Goal: Check status: Check status

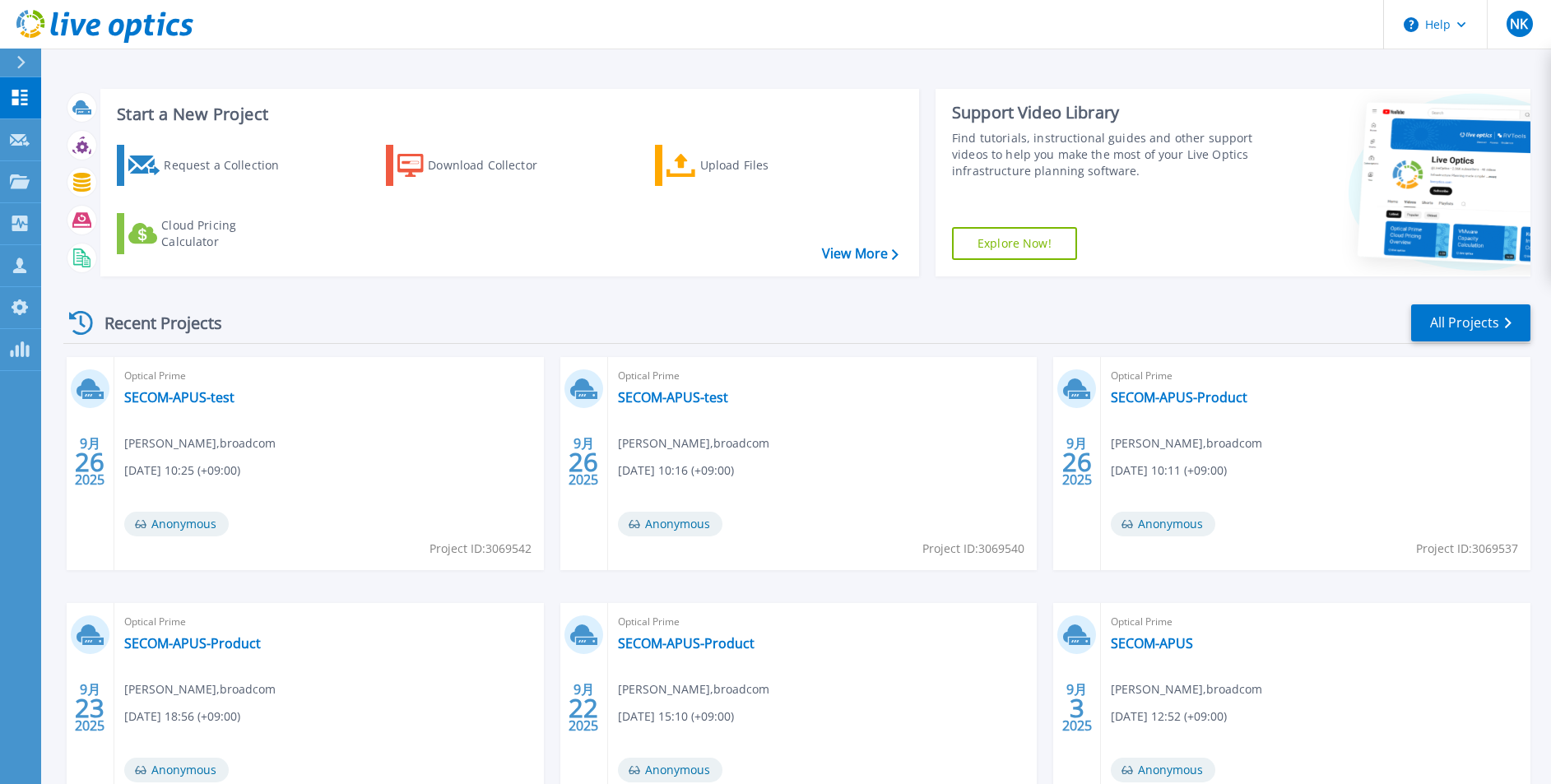
click at [1438, 342] on div "Recent Projects All Projects" at bounding box center [797, 323] width 1467 height 41
click at [1436, 333] on link "All Projects" at bounding box center [1470, 323] width 119 height 37
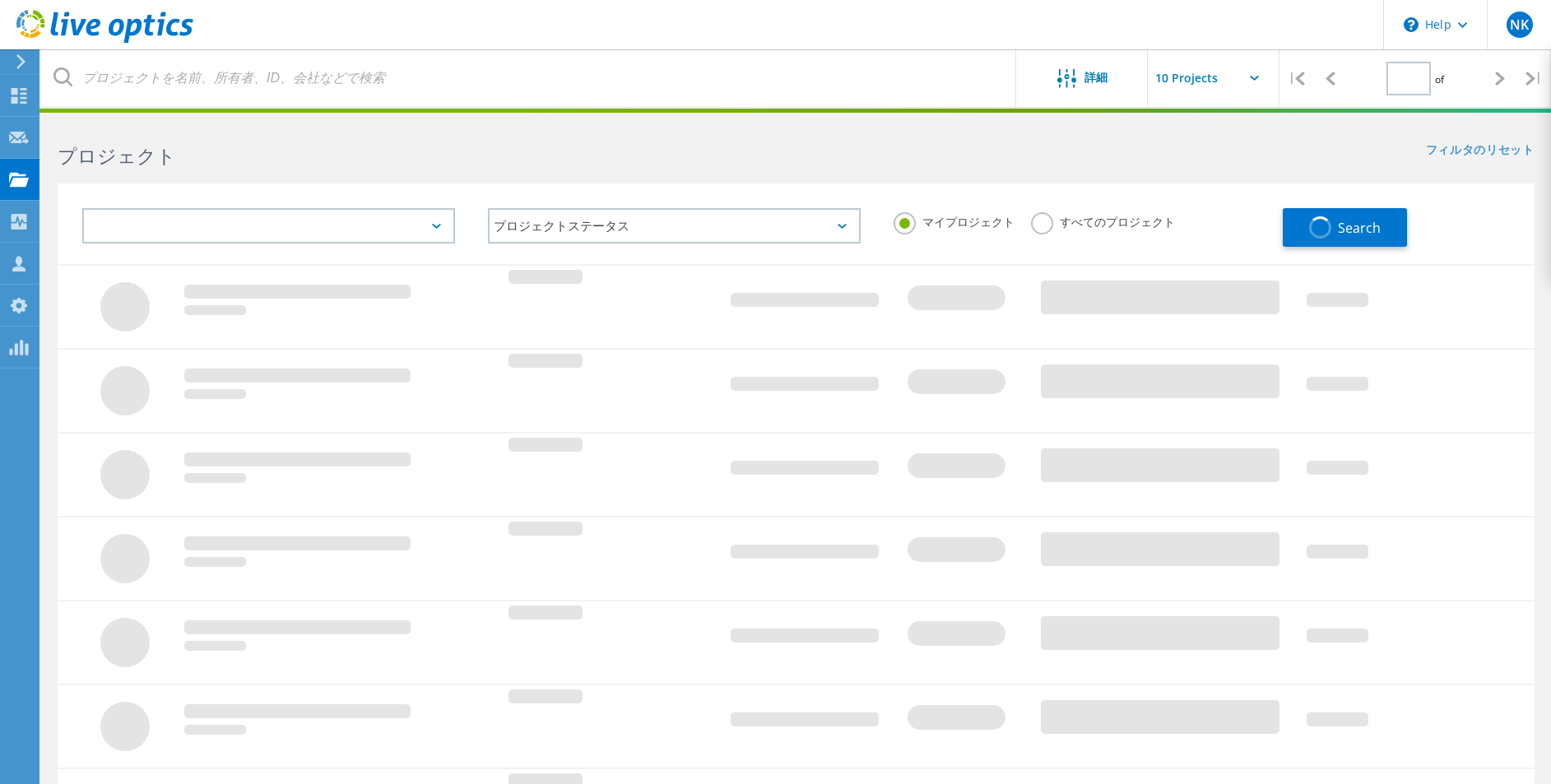
type input "1"
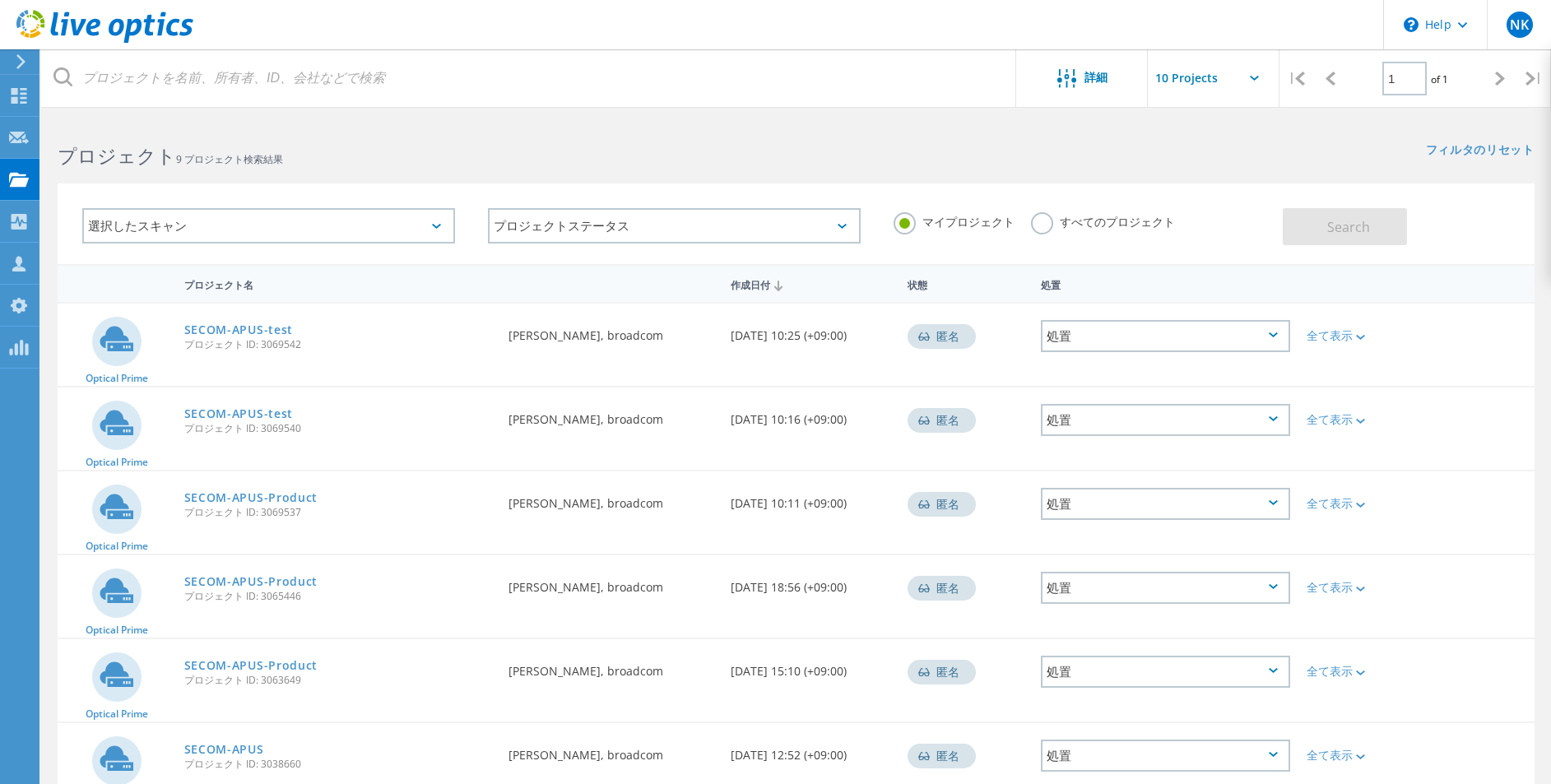
scroll to position [346, 0]
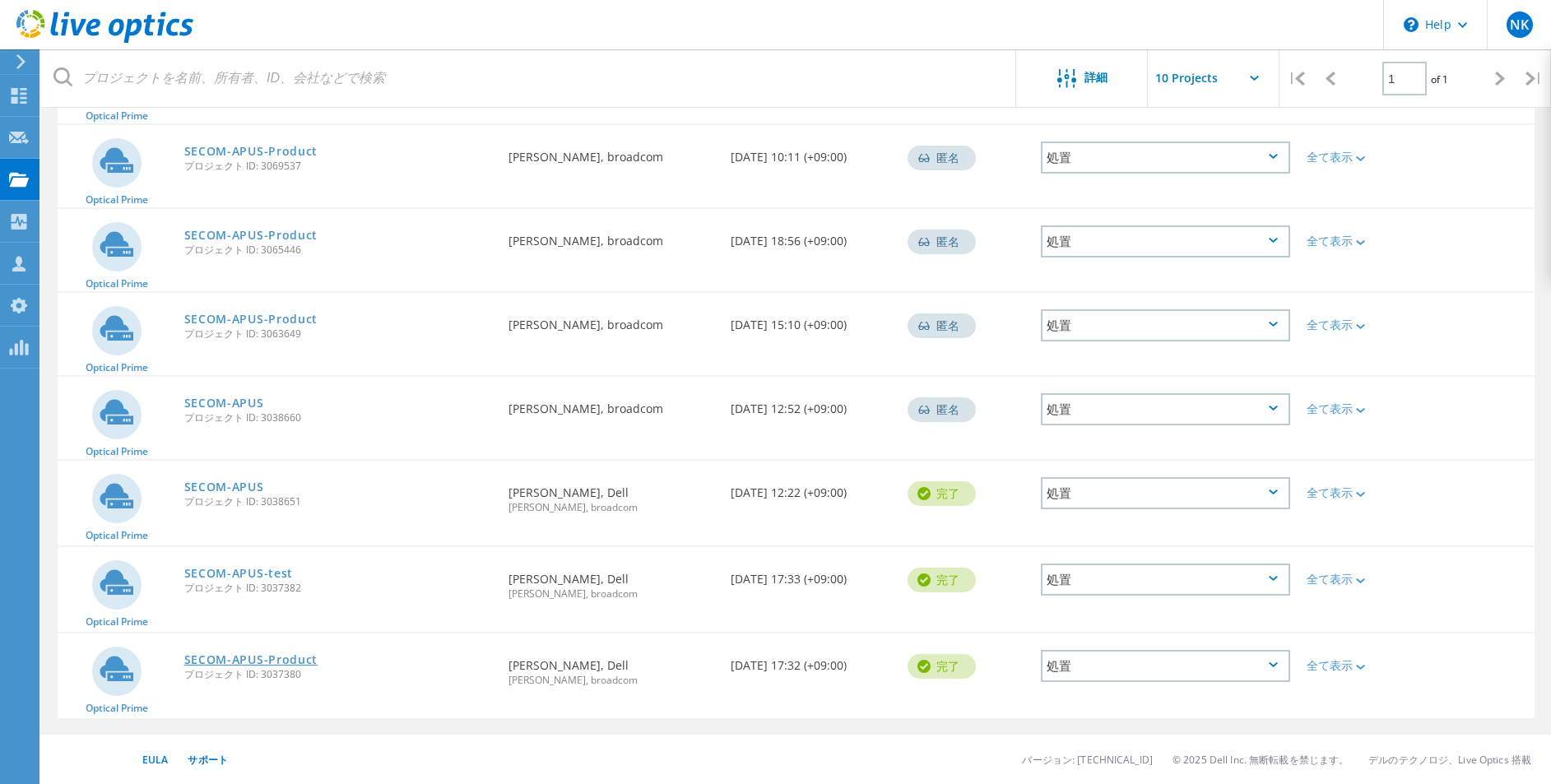
click at [262, 659] on link "SECOM-APUS-Product" at bounding box center [252, 660] width 134 height 11
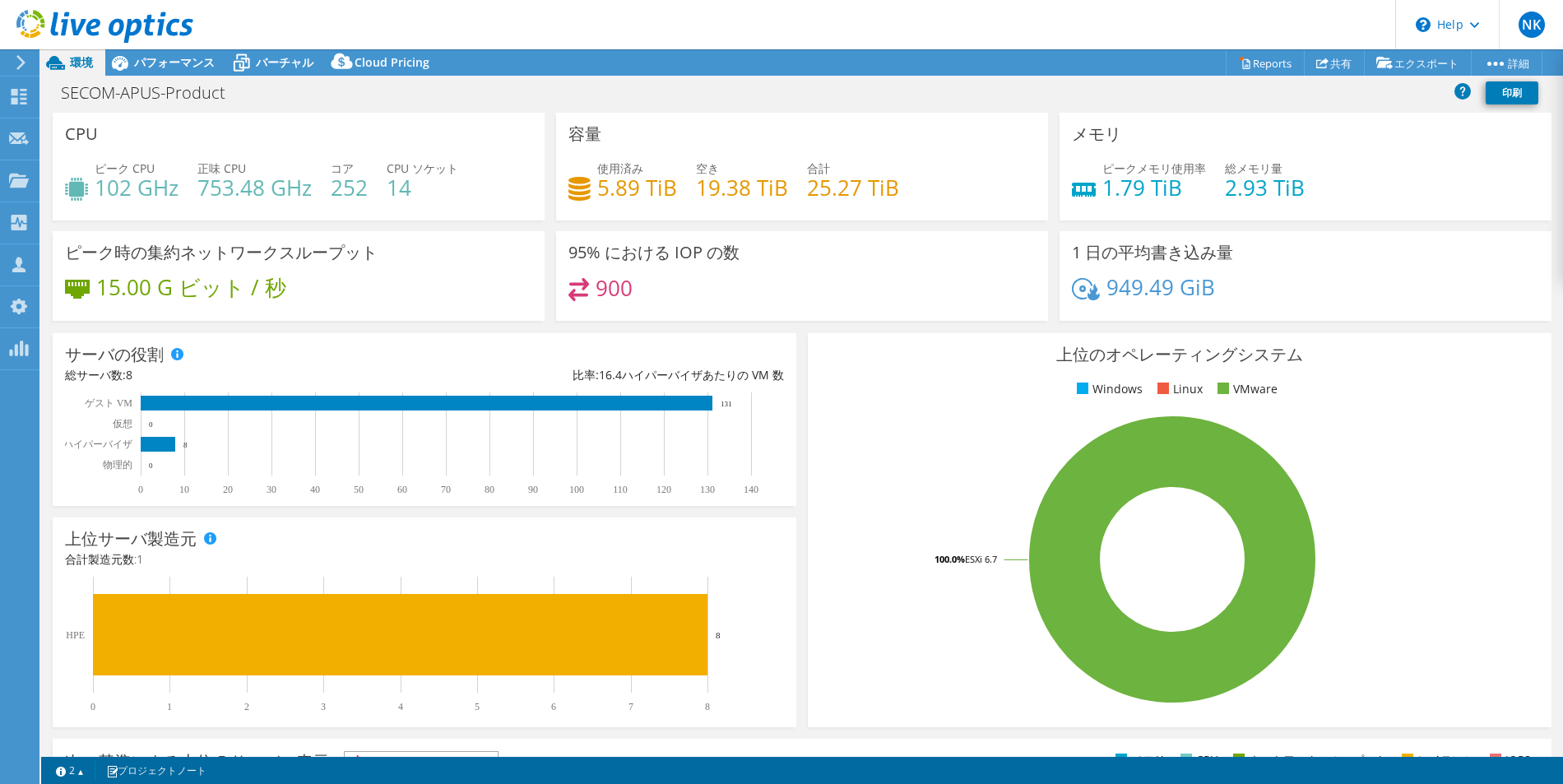
click at [23, 64] on icon at bounding box center [21, 62] width 12 height 15
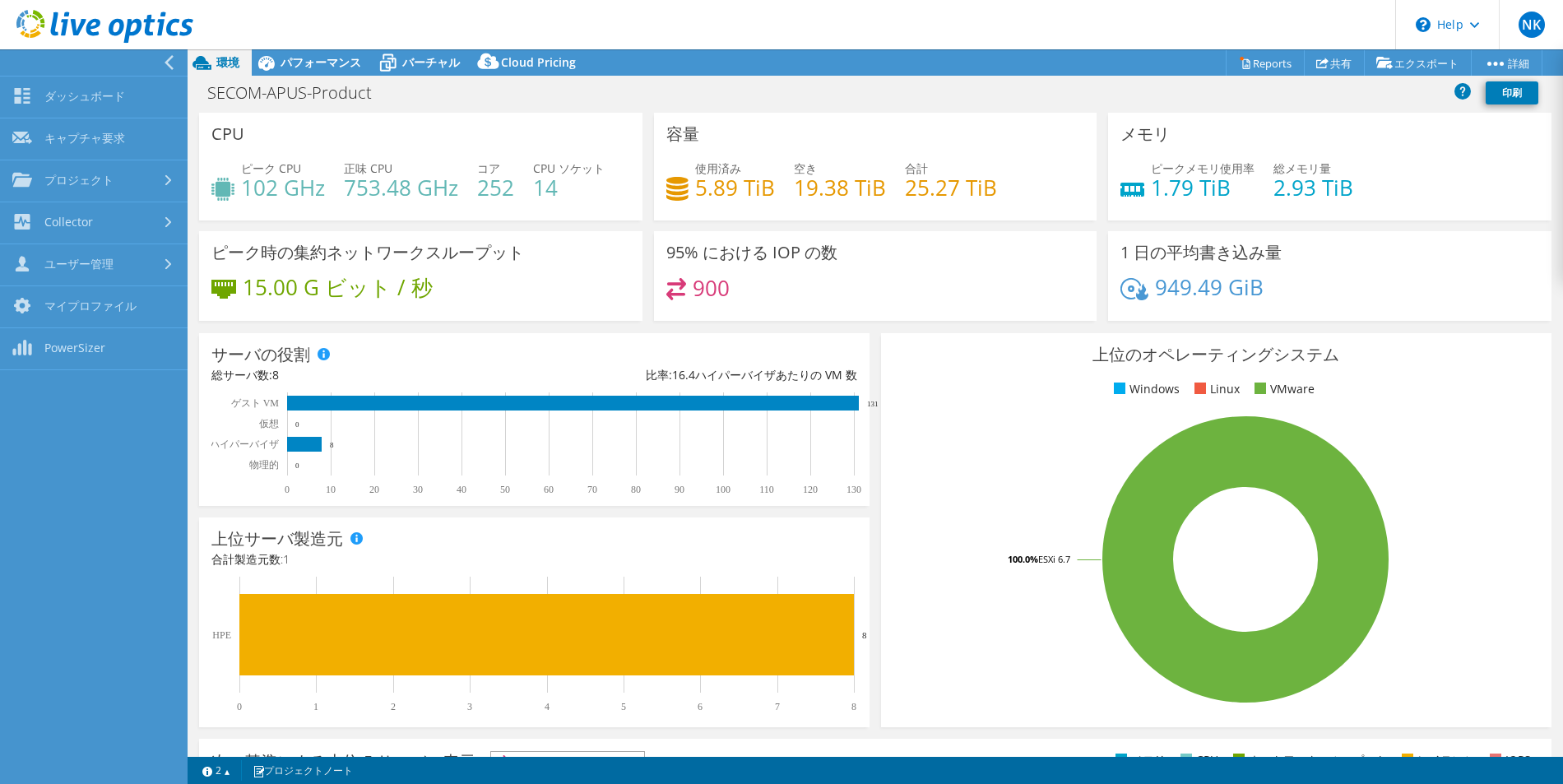
select select "Tokyo"
select select "[GEOGRAPHIC_DATA]"
select select "JPY"
click at [283, 71] on div "パフォーマンス" at bounding box center [313, 63] width 122 height 26
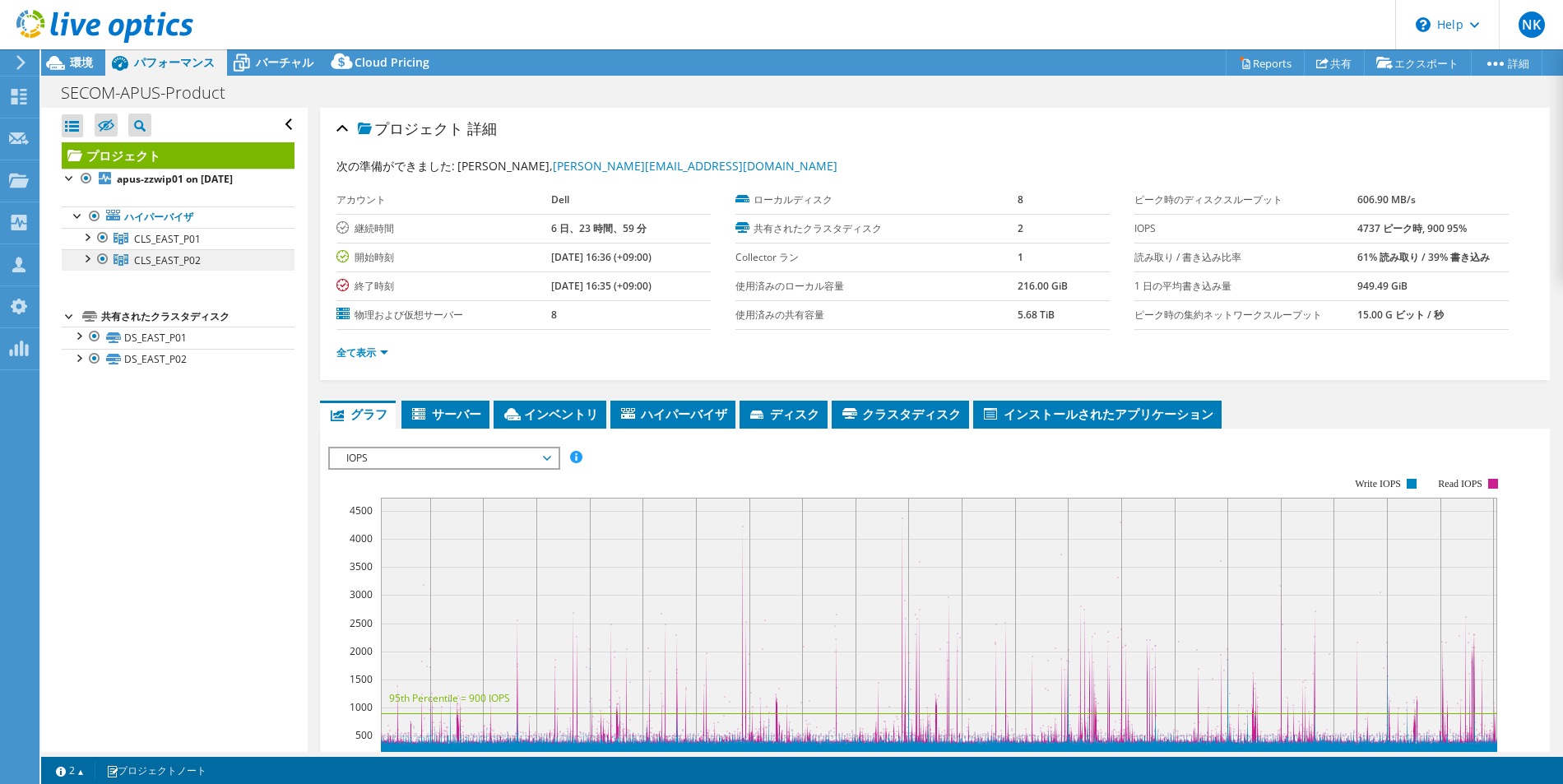
click at [149, 258] on span "CLS_EAST_P02" at bounding box center [167, 260] width 66 height 14
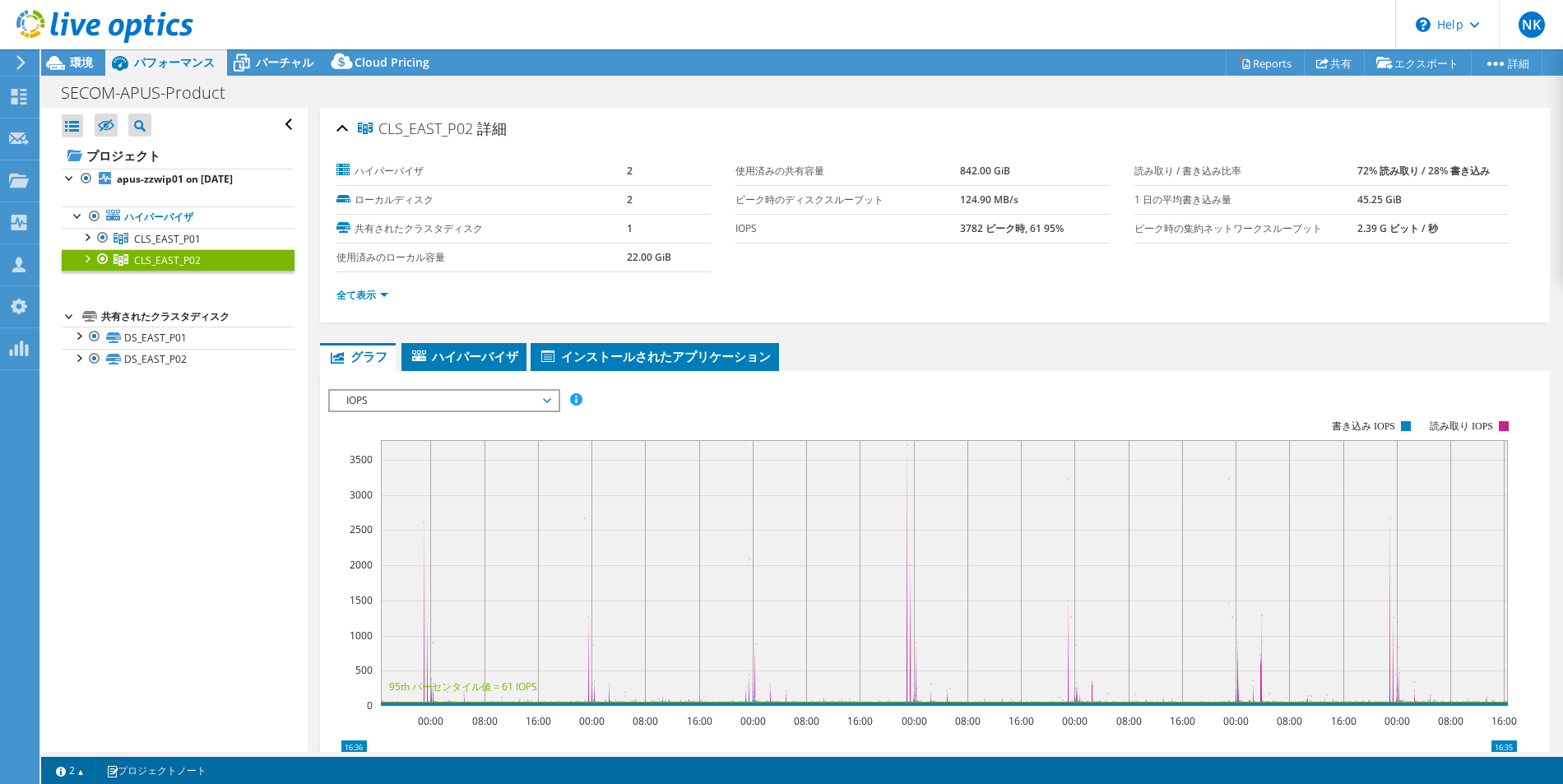
click at [22, 57] on icon at bounding box center [21, 62] width 12 height 15
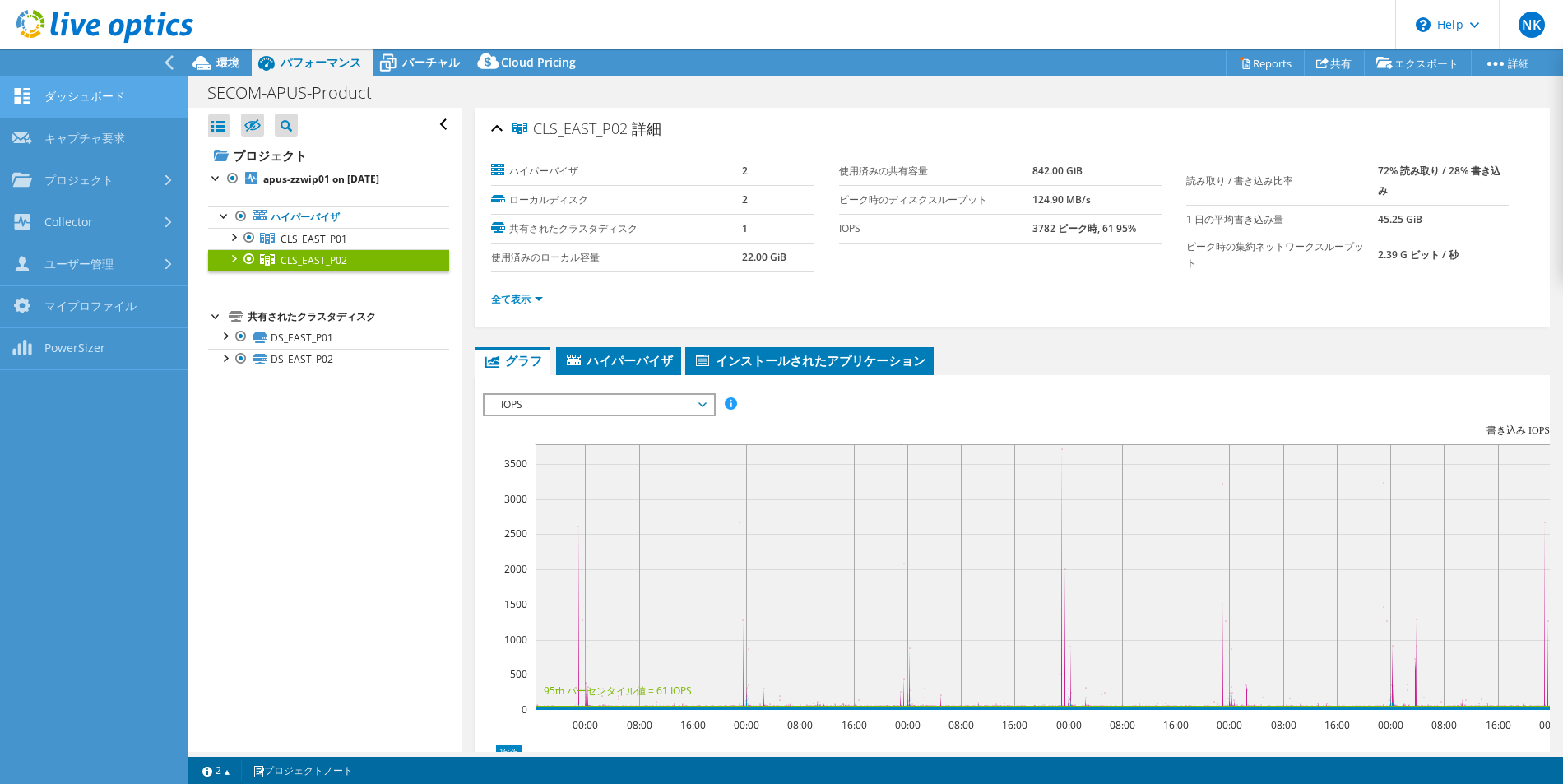
click at [150, 87] on link "ダッシュボード" at bounding box center [94, 98] width 187 height 42
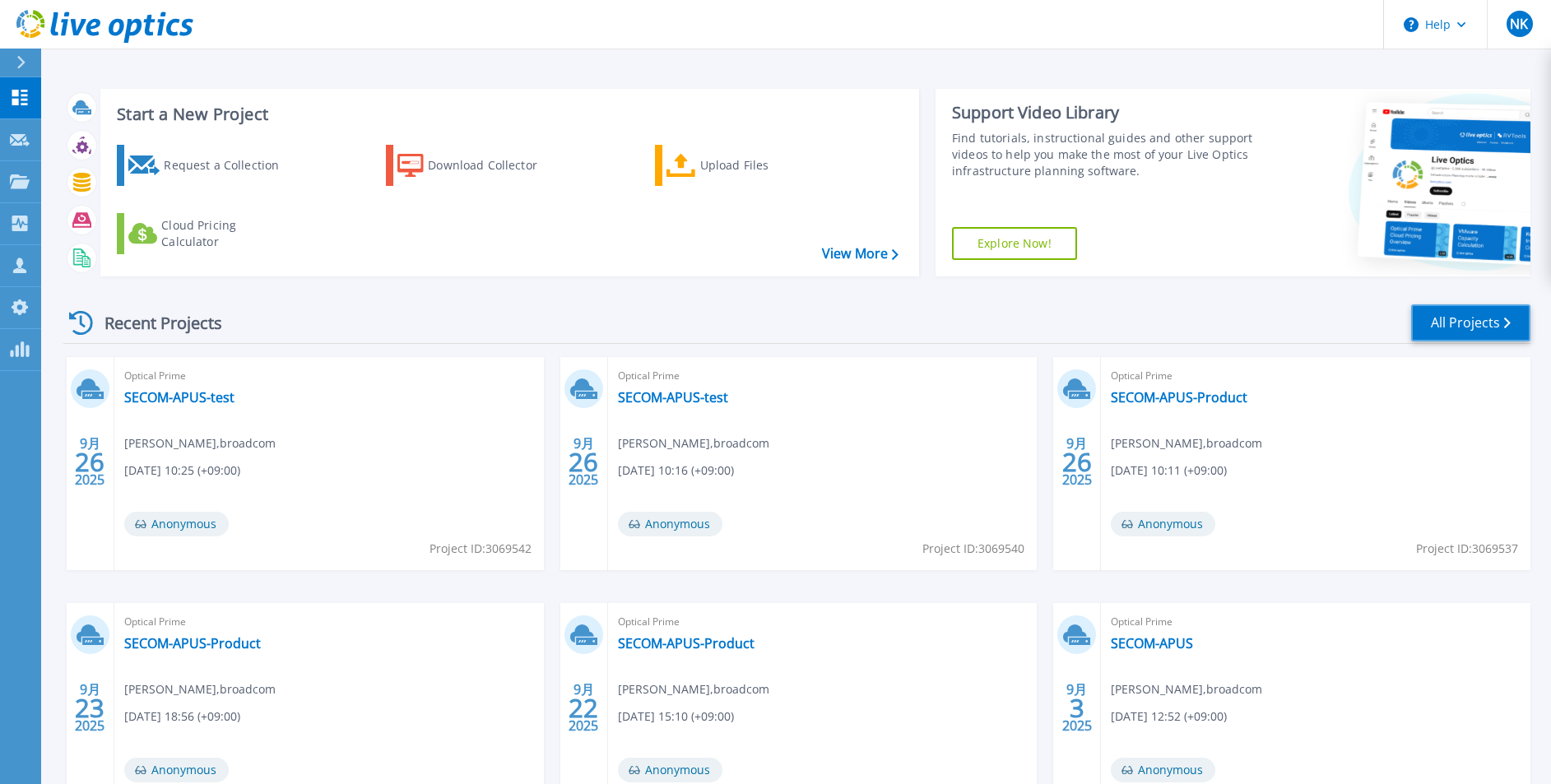
click at [1483, 321] on link "All Projects" at bounding box center [1470, 323] width 119 height 37
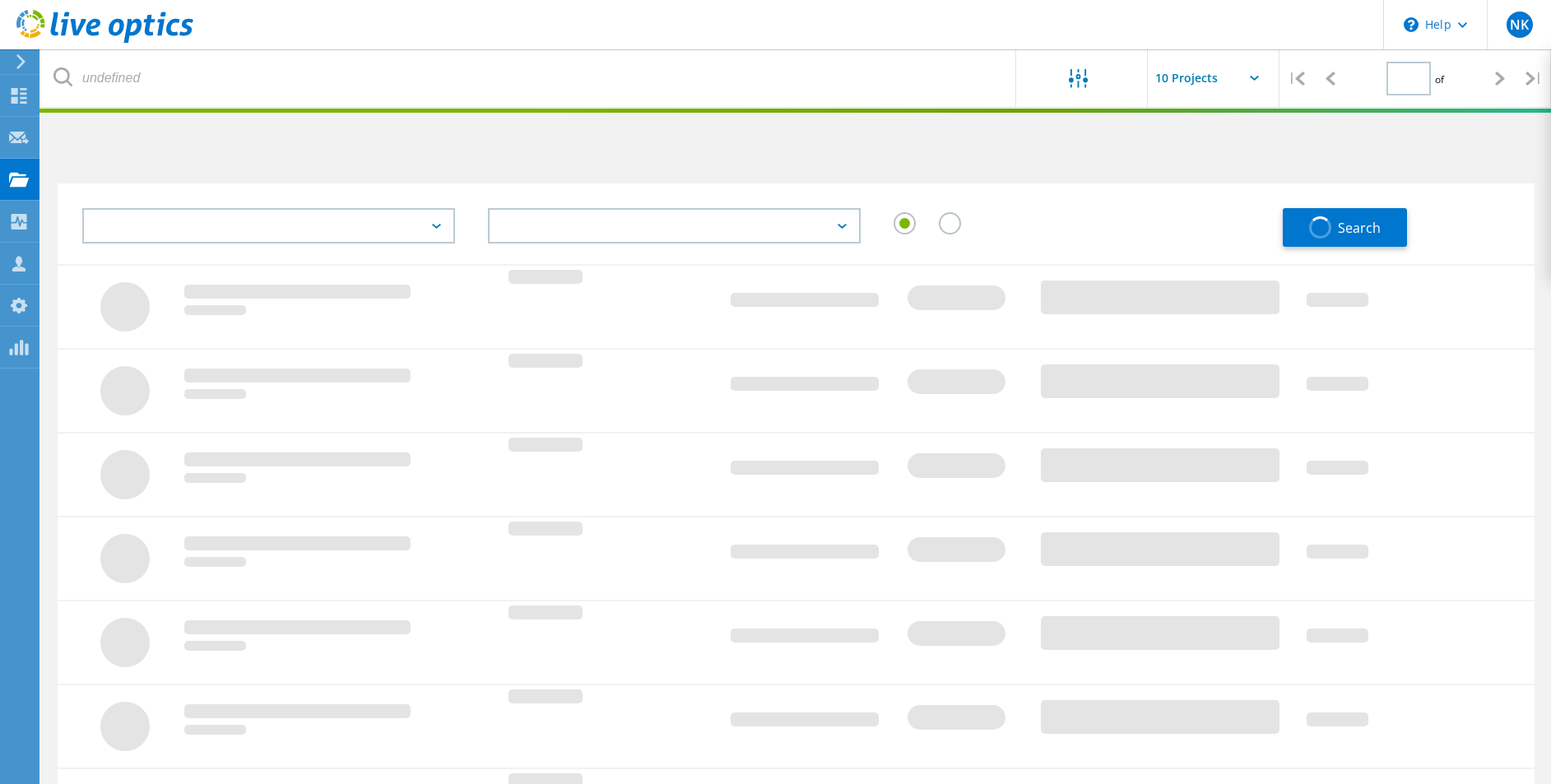
type input "1"
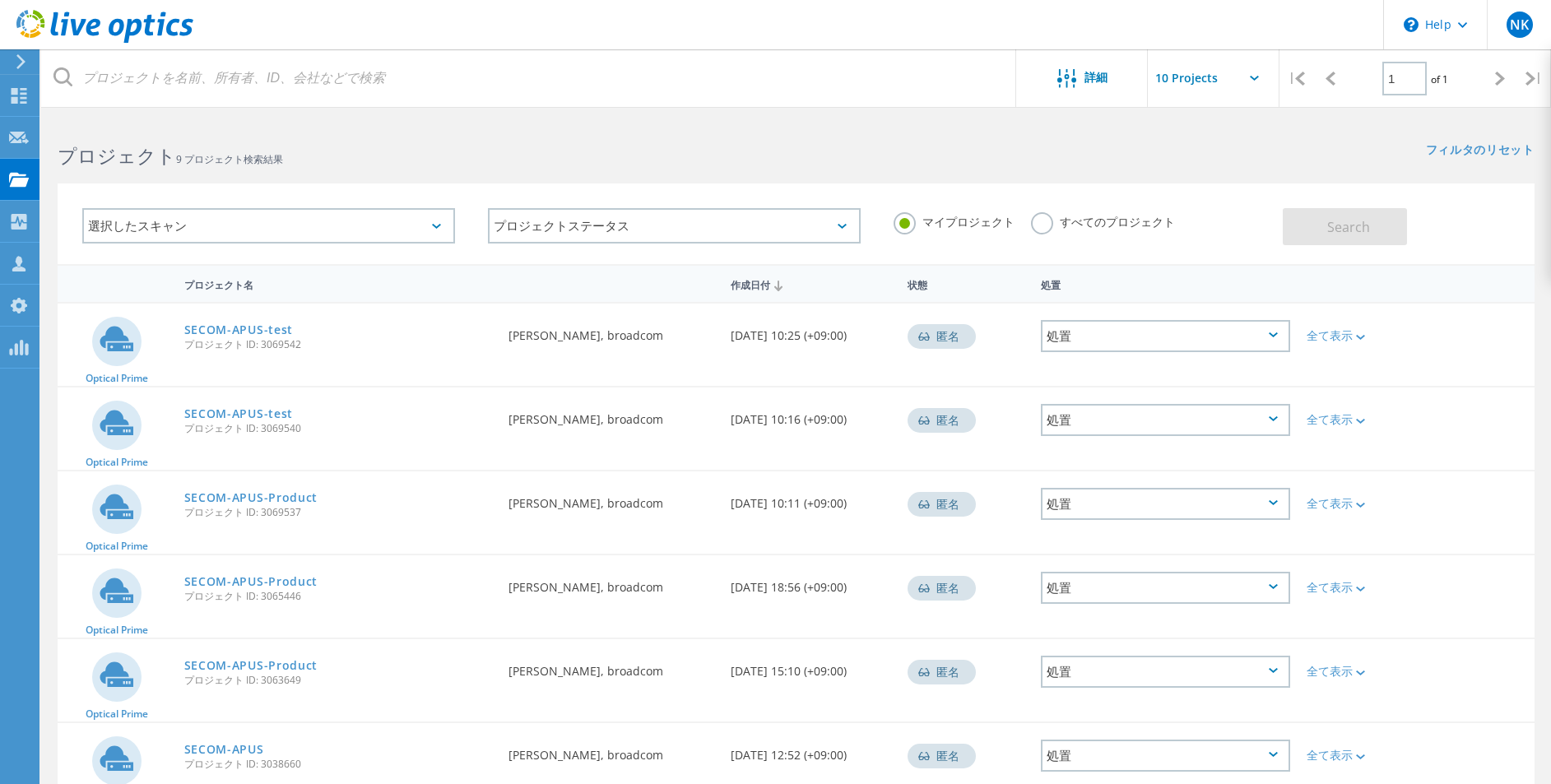
scroll to position [346, 0]
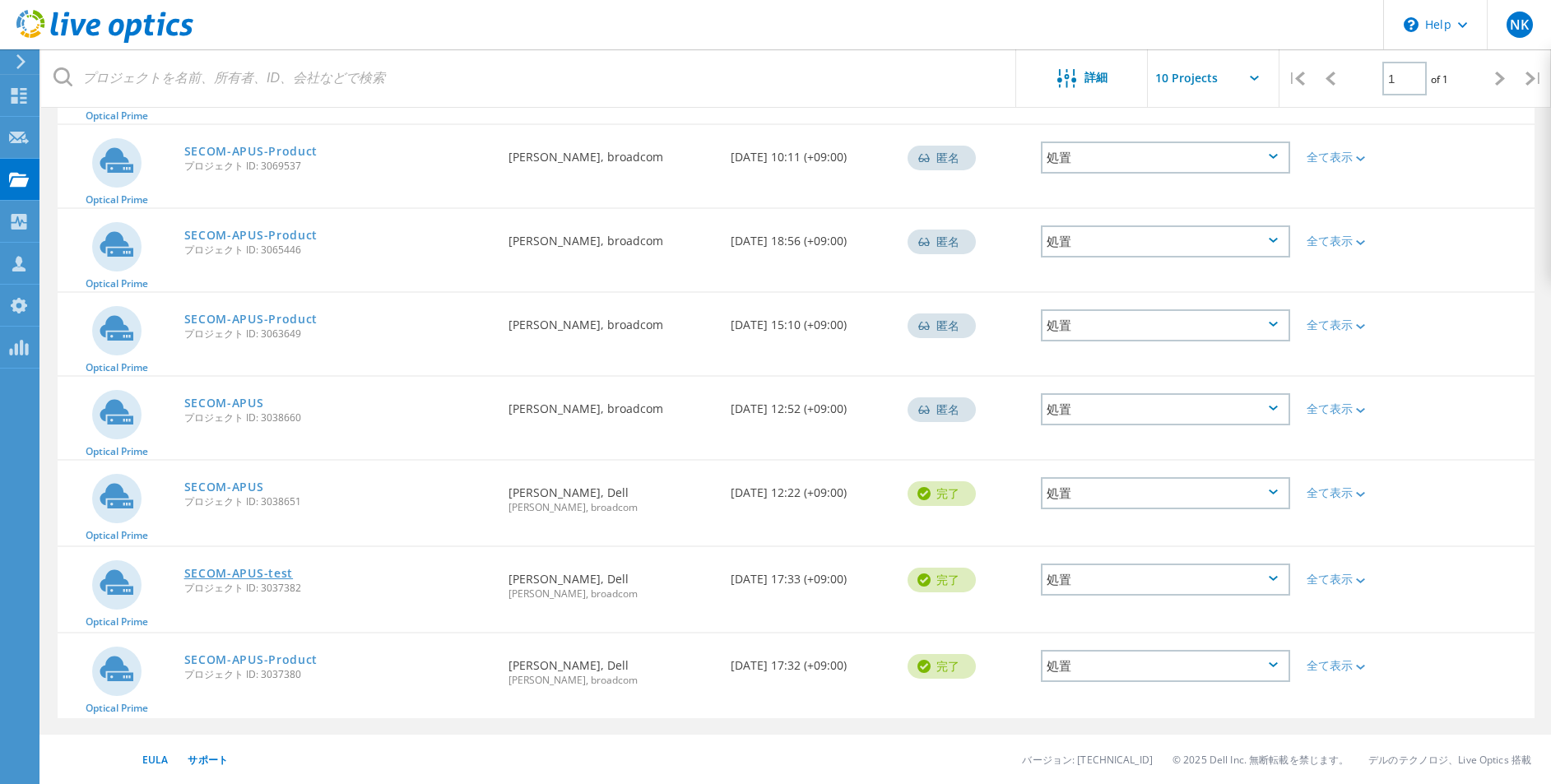
click at [253, 572] on link "SECOM-APUS-test" at bounding box center [239, 573] width 110 height 11
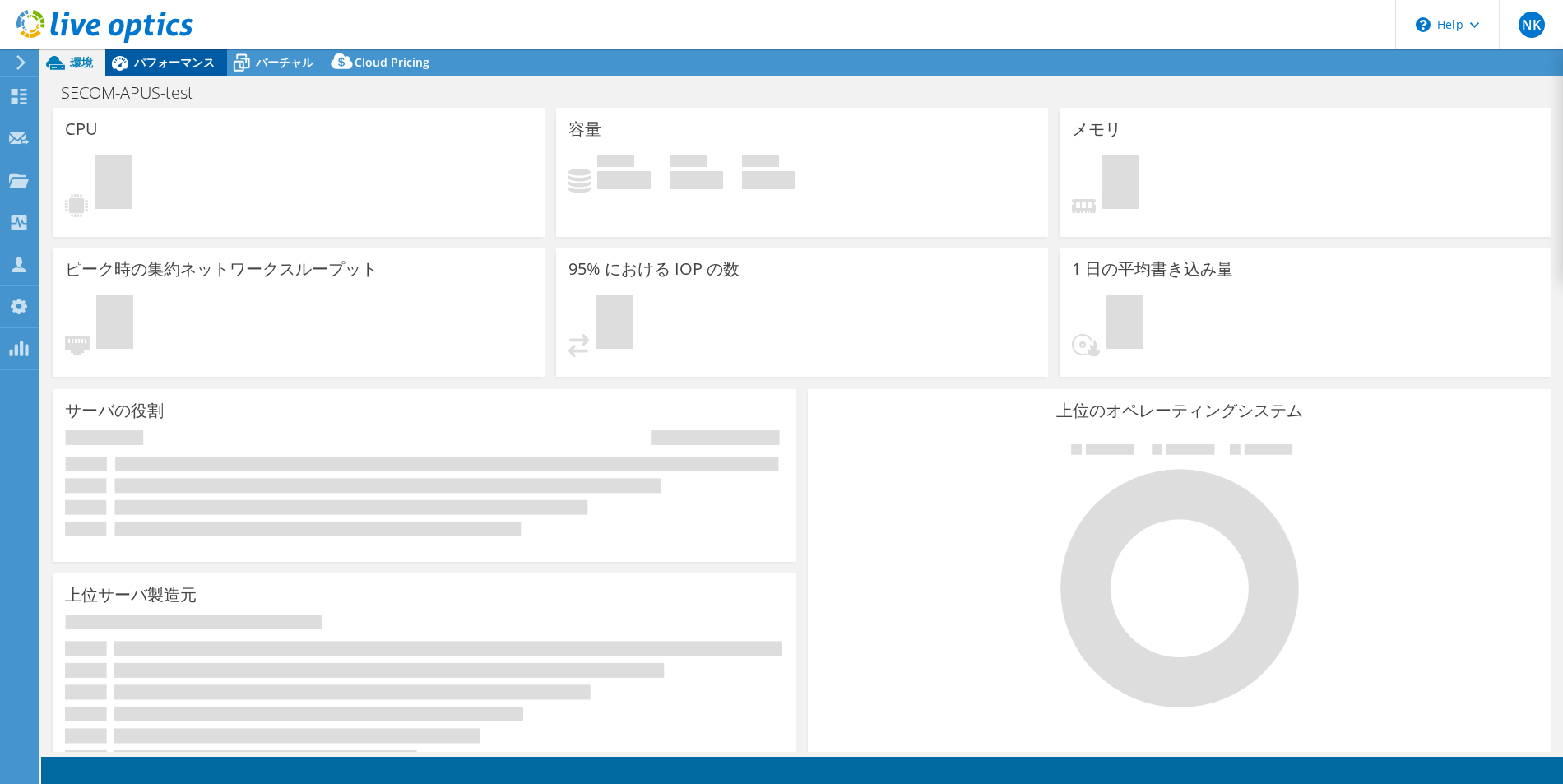
select select "Tokyo"
select select "JPY"
click at [164, 64] on span "パフォーマンス" at bounding box center [174, 62] width 80 height 16
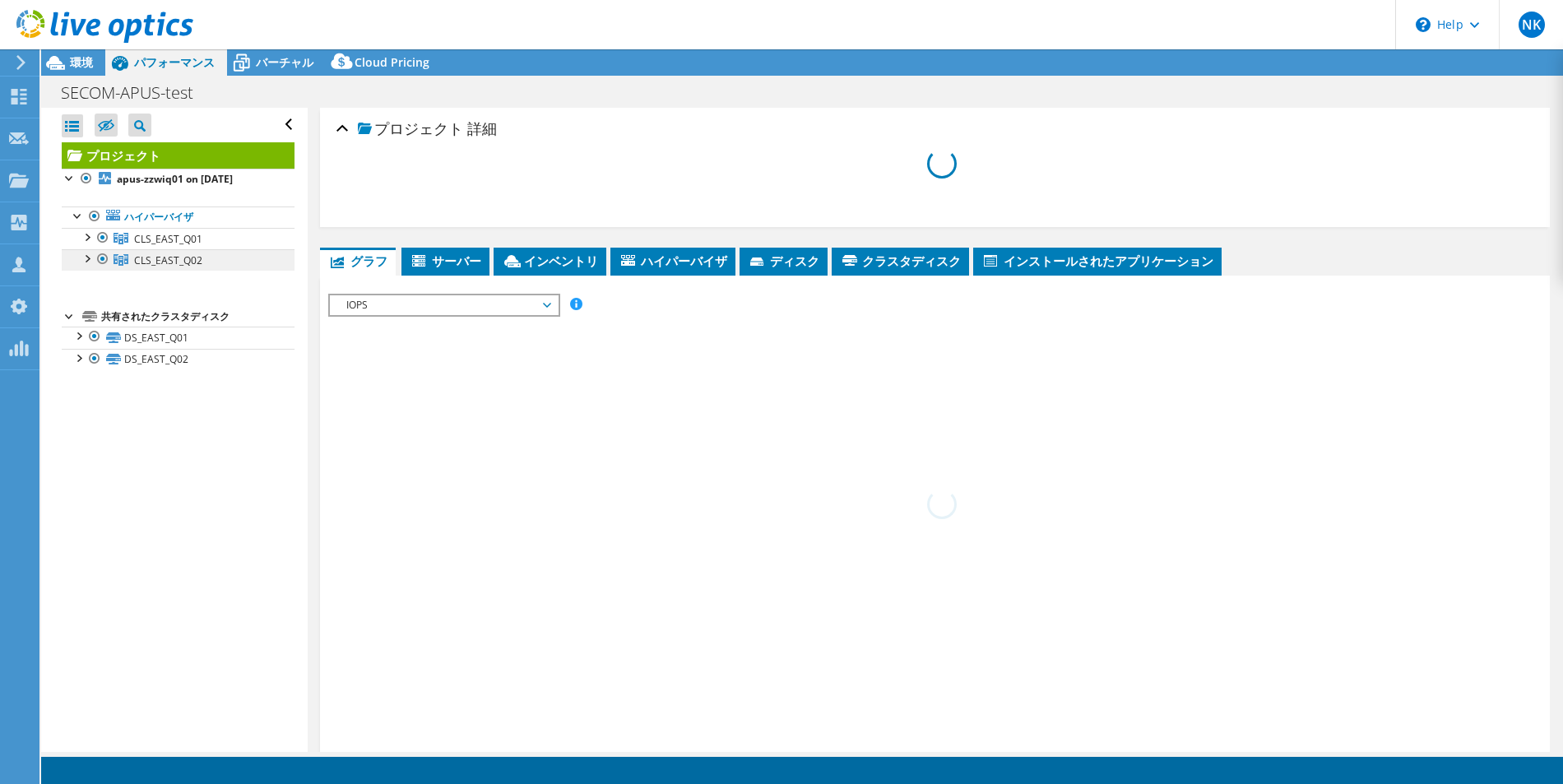
click at [163, 258] on span "CLS_EAST_Q02" at bounding box center [168, 260] width 68 height 14
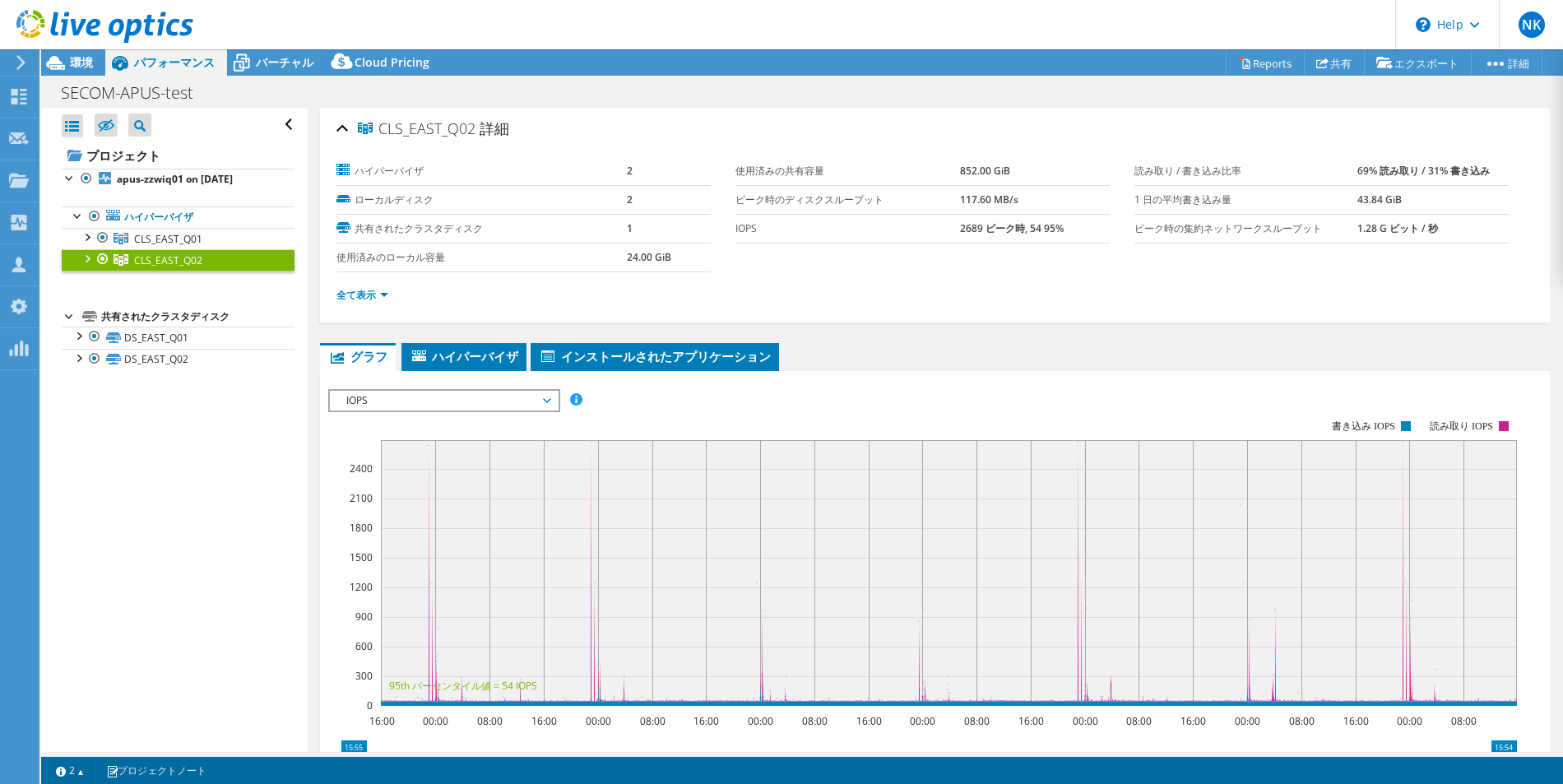
click at [26, 61] on icon at bounding box center [21, 62] width 12 height 15
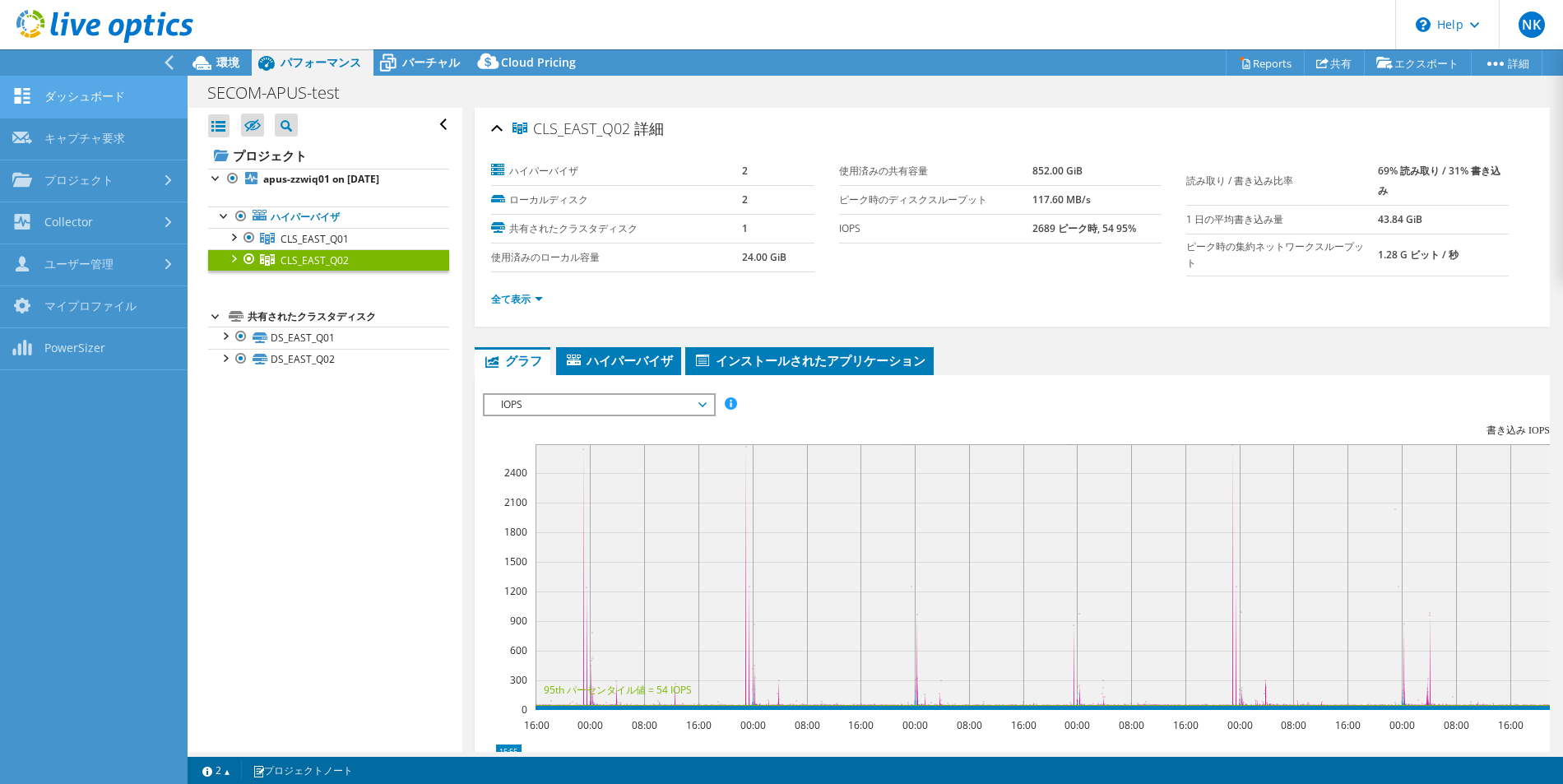
click at [125, 100] on link "ダッシュボード" at bounding box center [94, 98] width 187 height 42
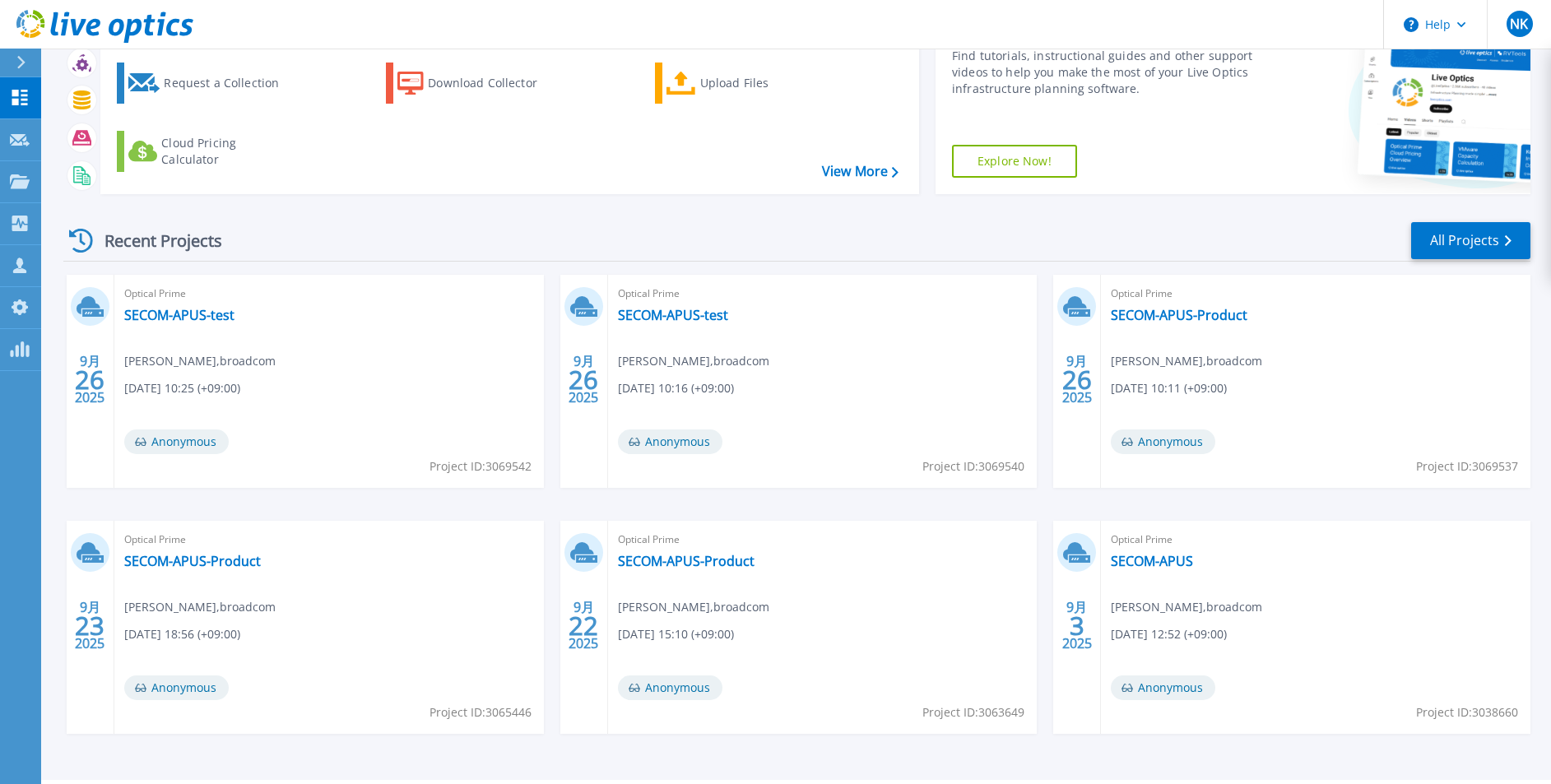
scroll to position [127, 0]
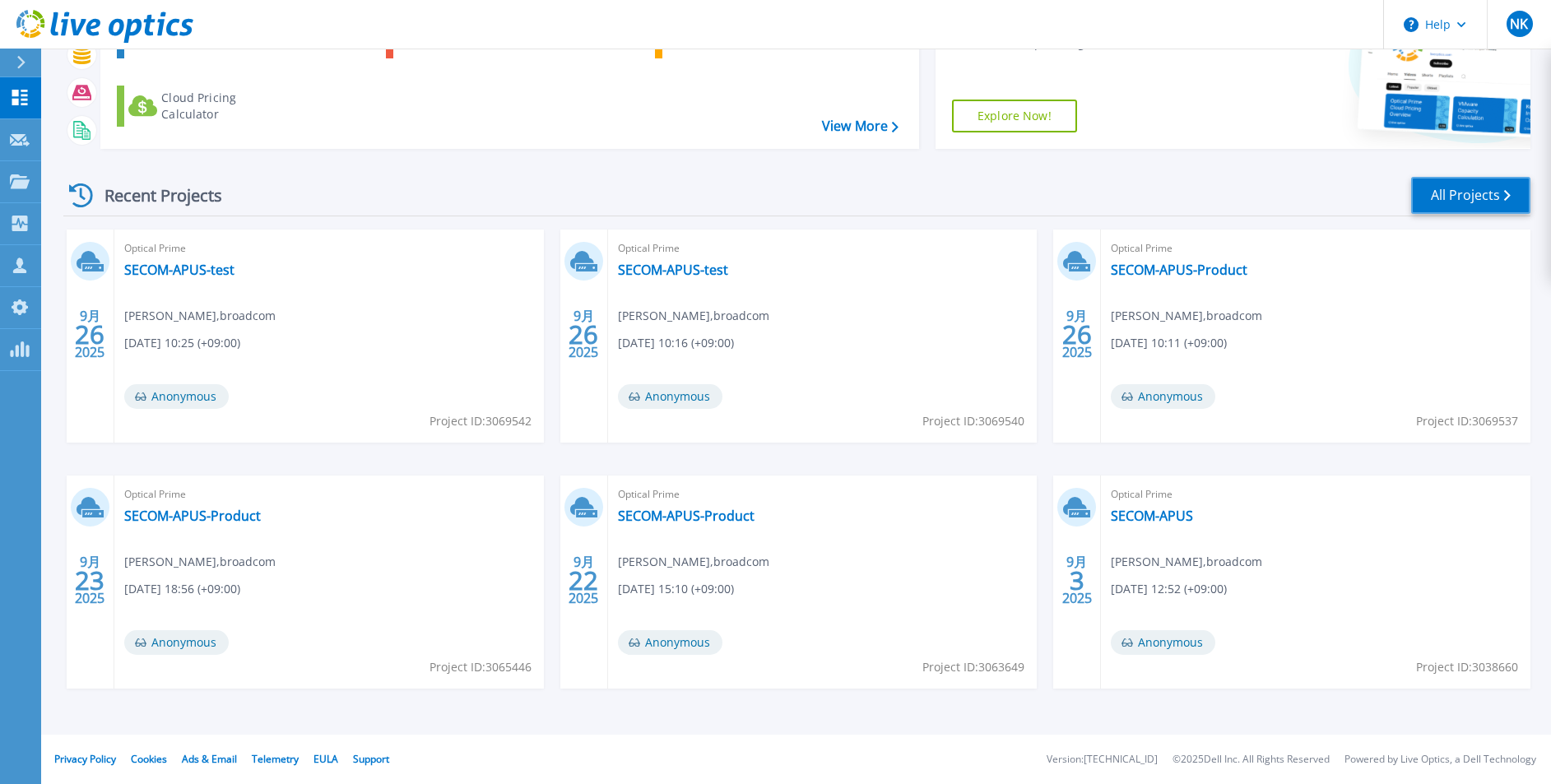
click at [1440, 200] on link "All Projects" at bounding box center [1470, 195] width 119 height 37
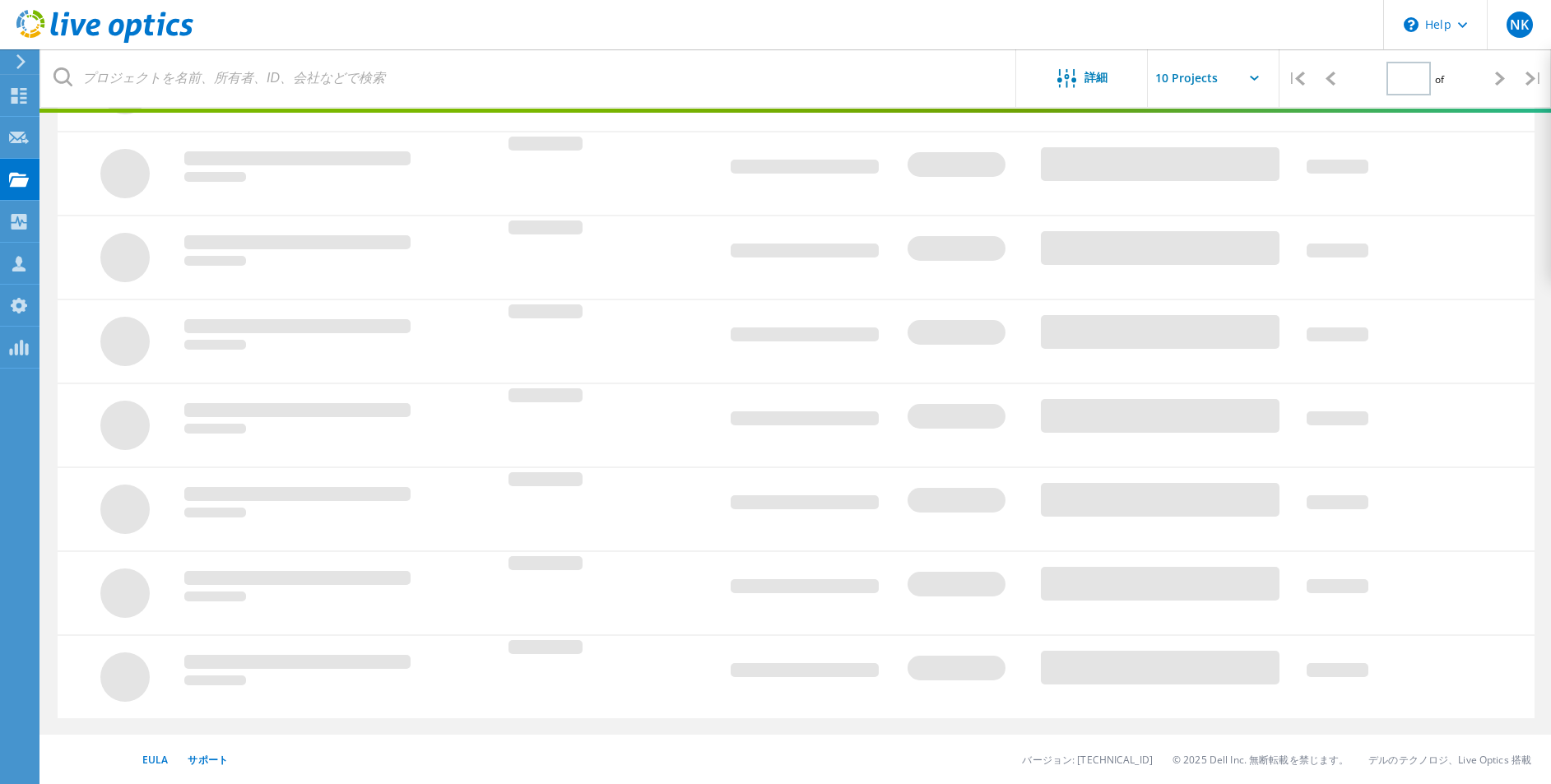
type input "1"
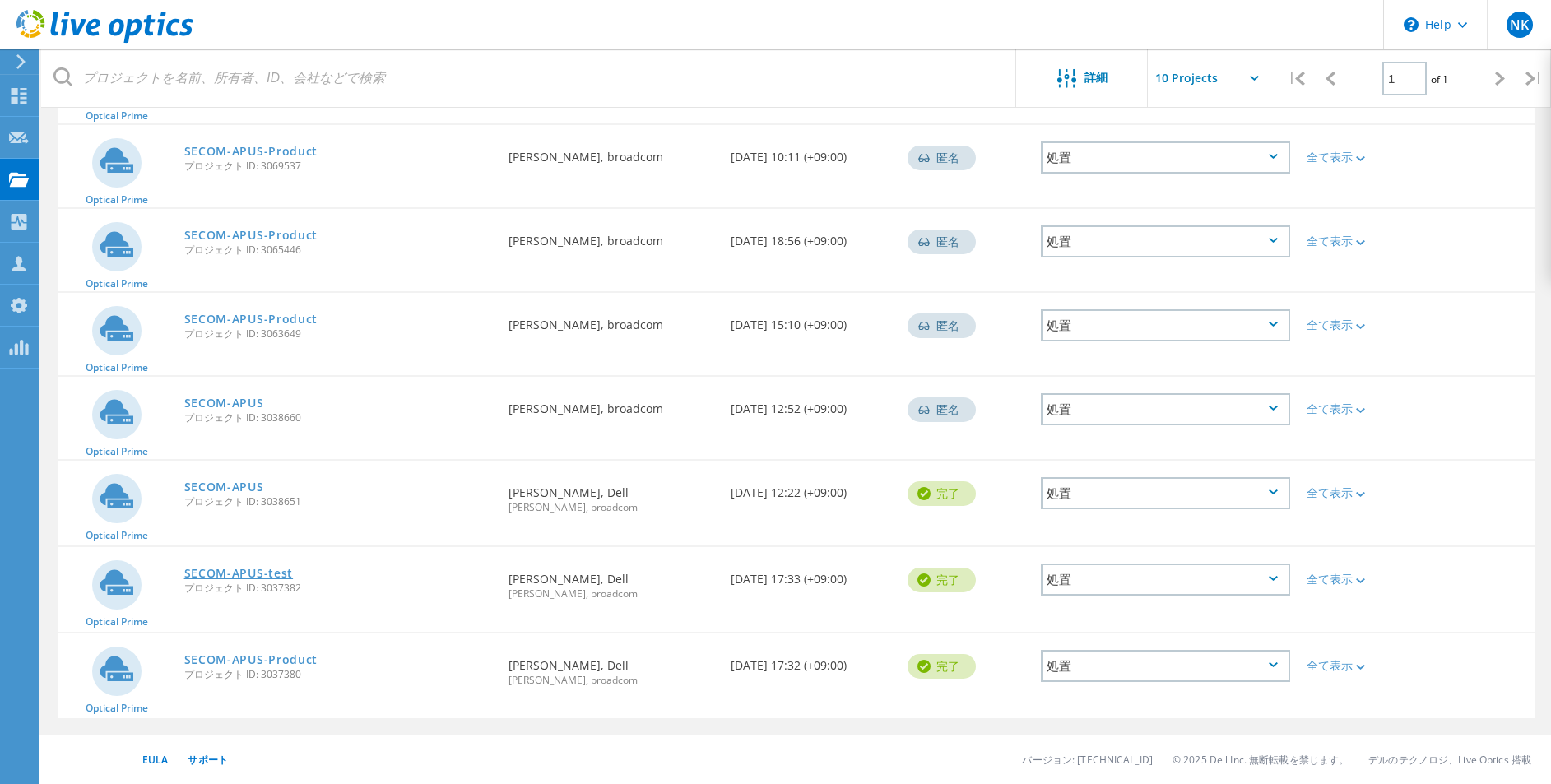
click at [222, 579] on link "SECOM-APUS-test" at bounding box center [239, 573] width 110 height 11
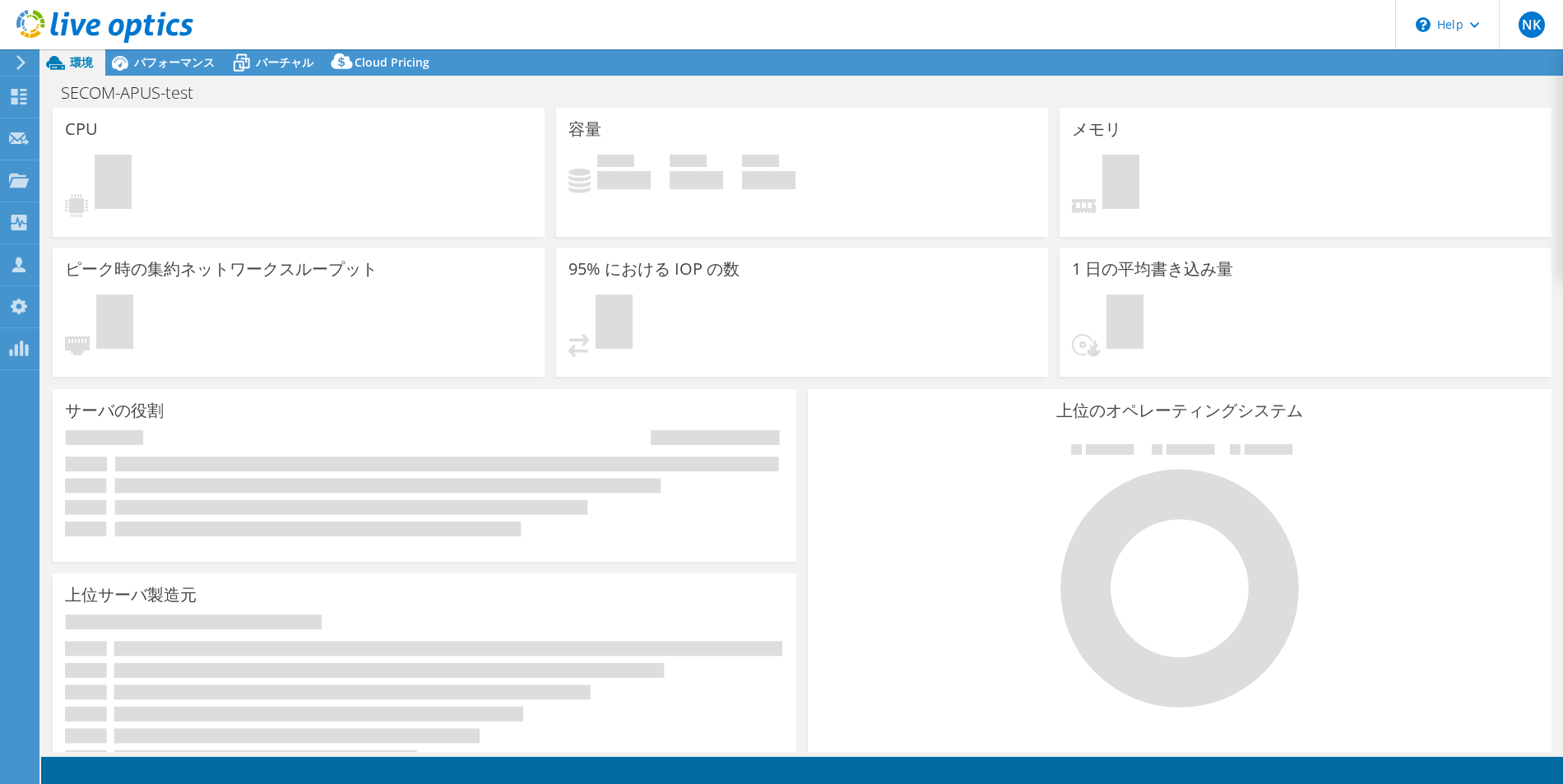
select select "USD"
select select "[GEOGRAPHIC_DATA]"
select select "JPY"
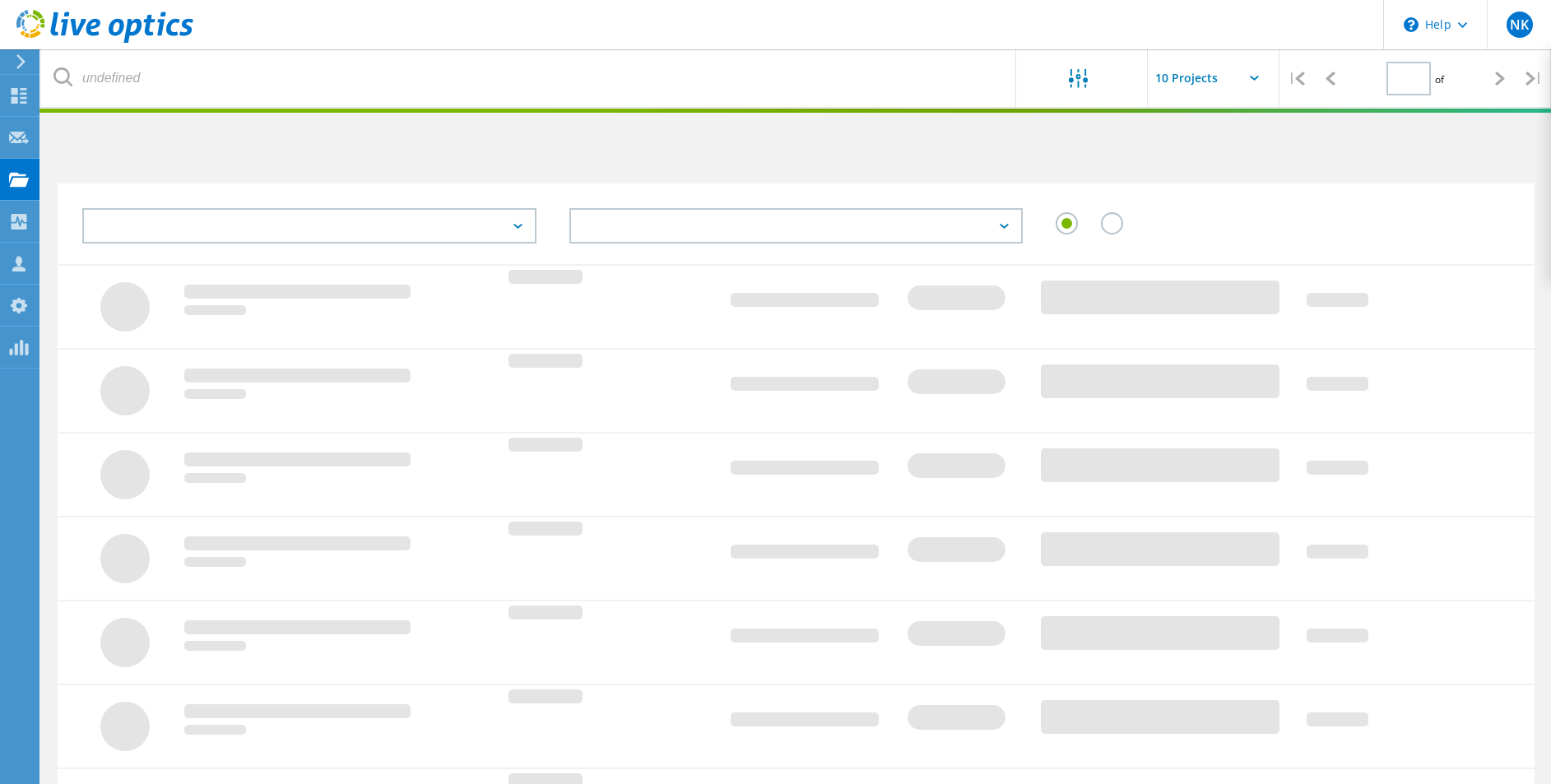
type input "1"
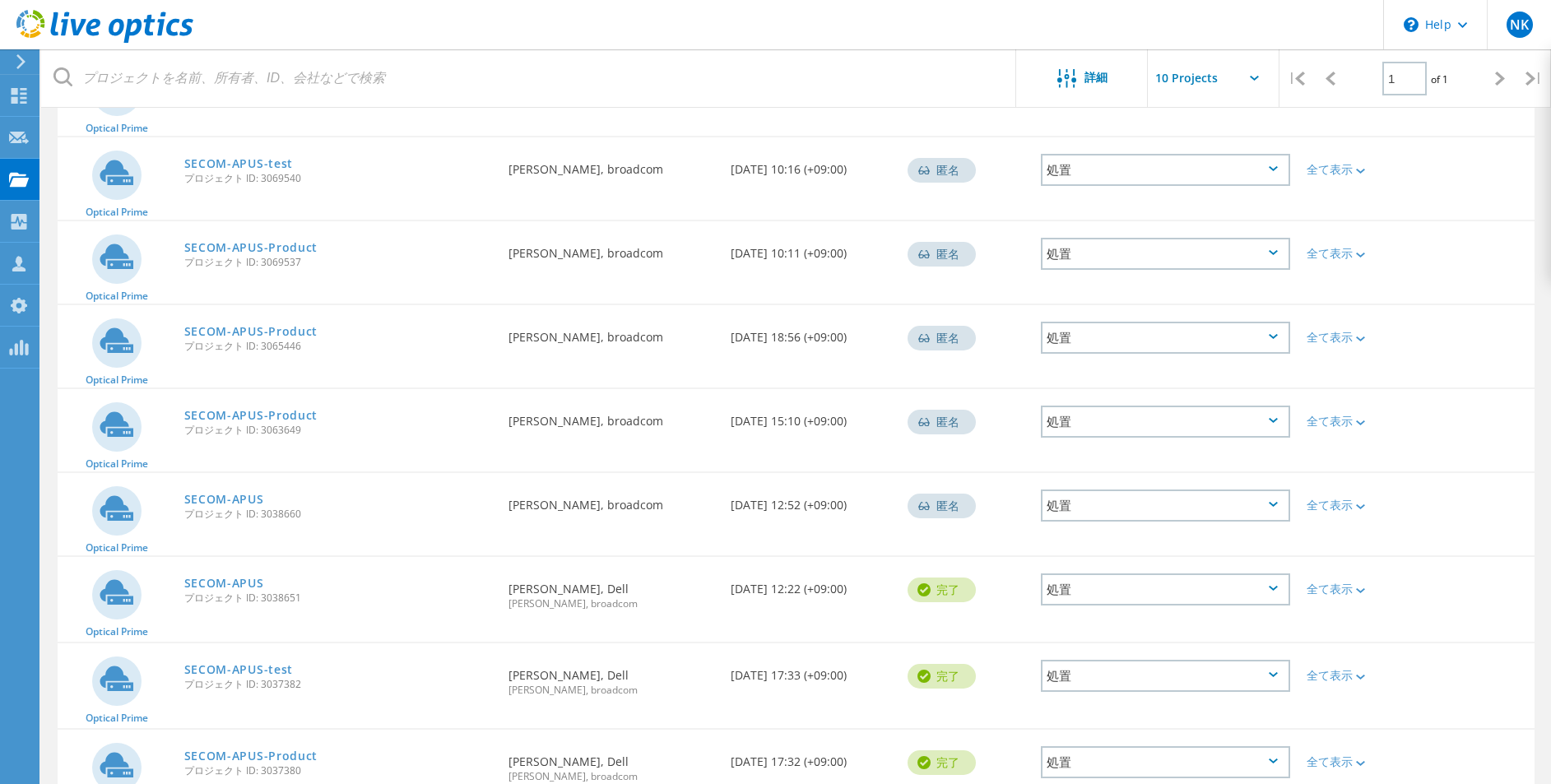
scroll to position [346, 0]
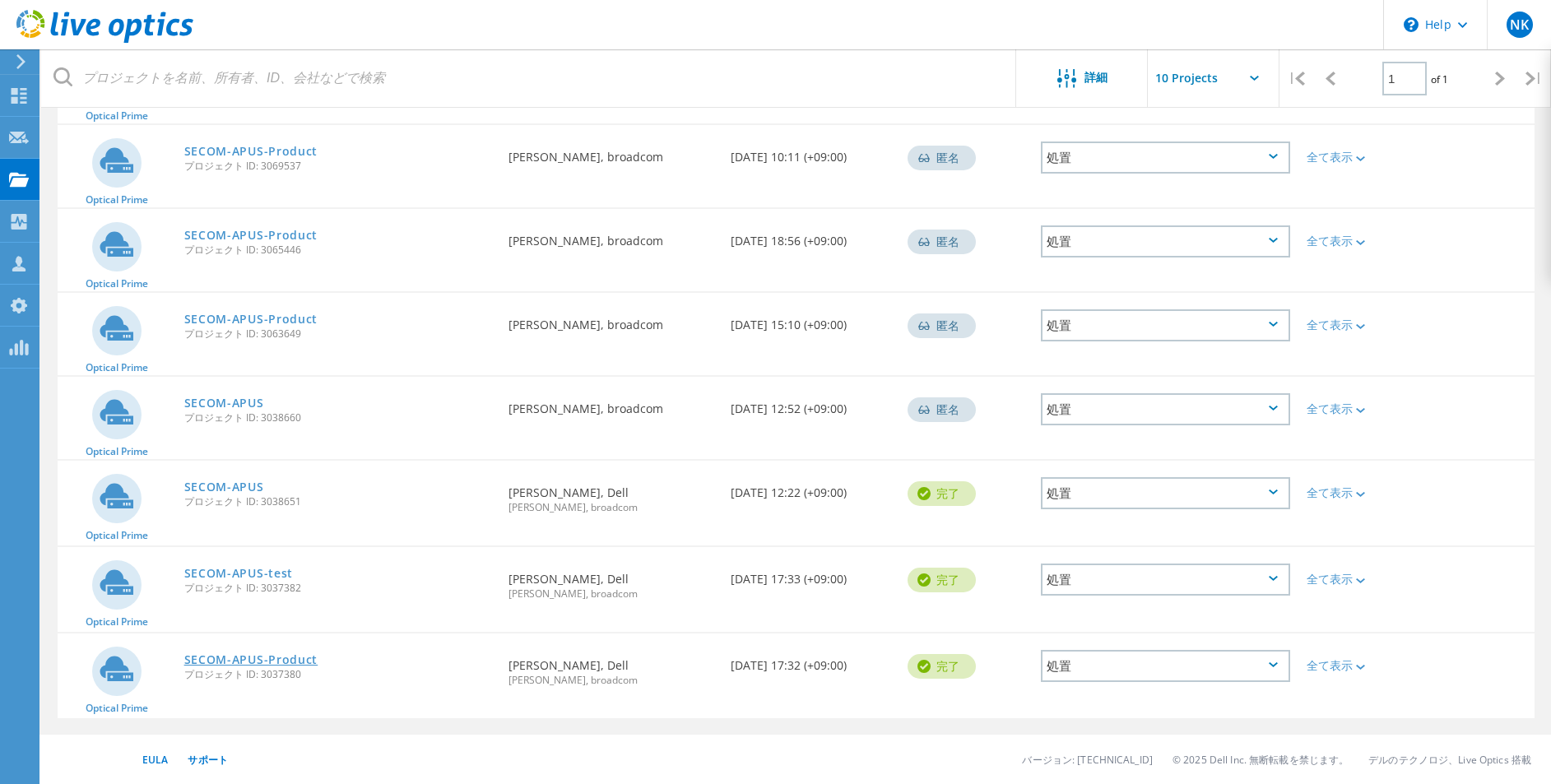
click at [276, 654] on link "SECOM-APUS-Product" at bounding box center [252, 660] width 134 height 11
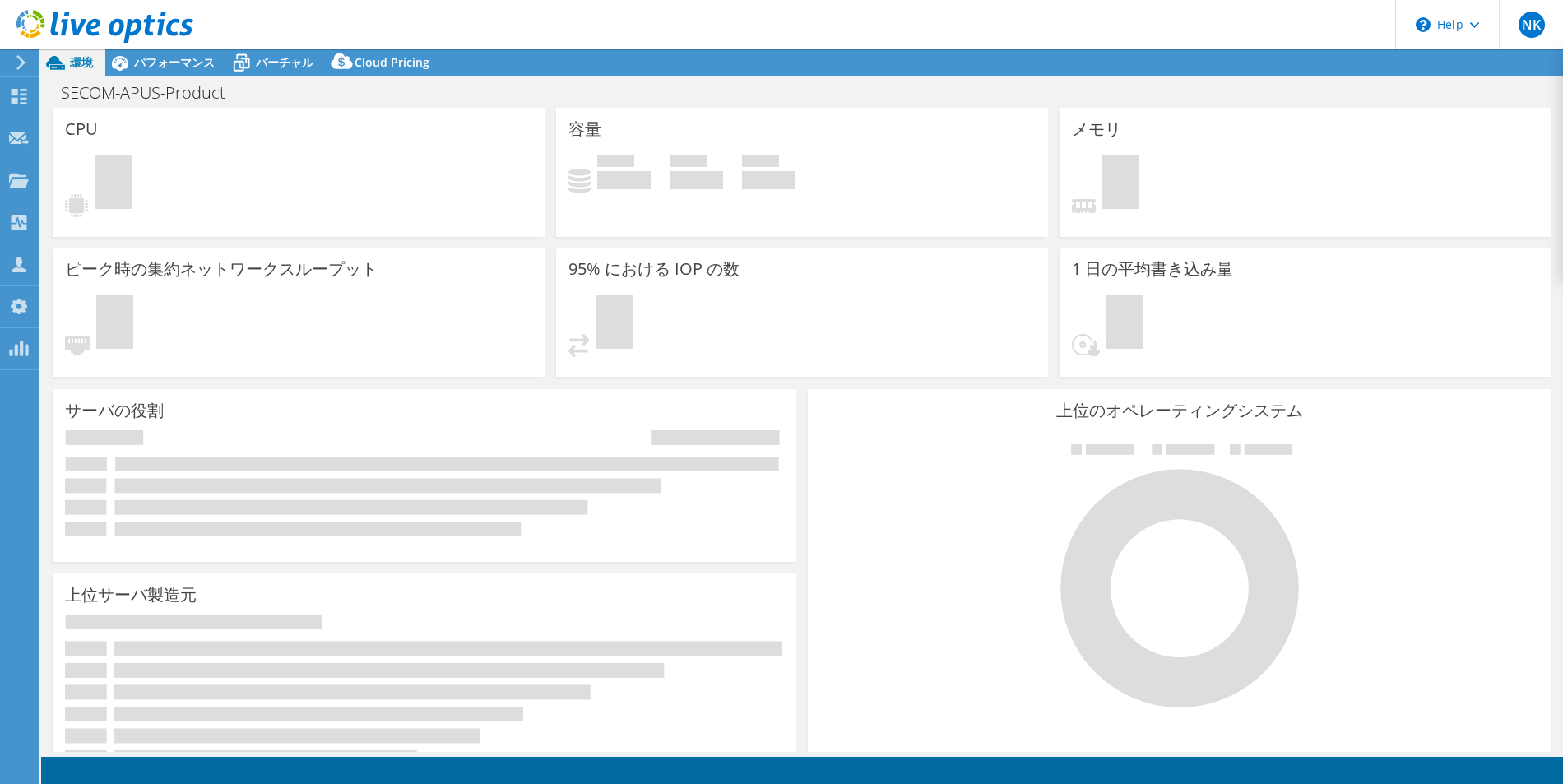
select select "[GEOGRAPHIC_DATA]"
select select "JPY"
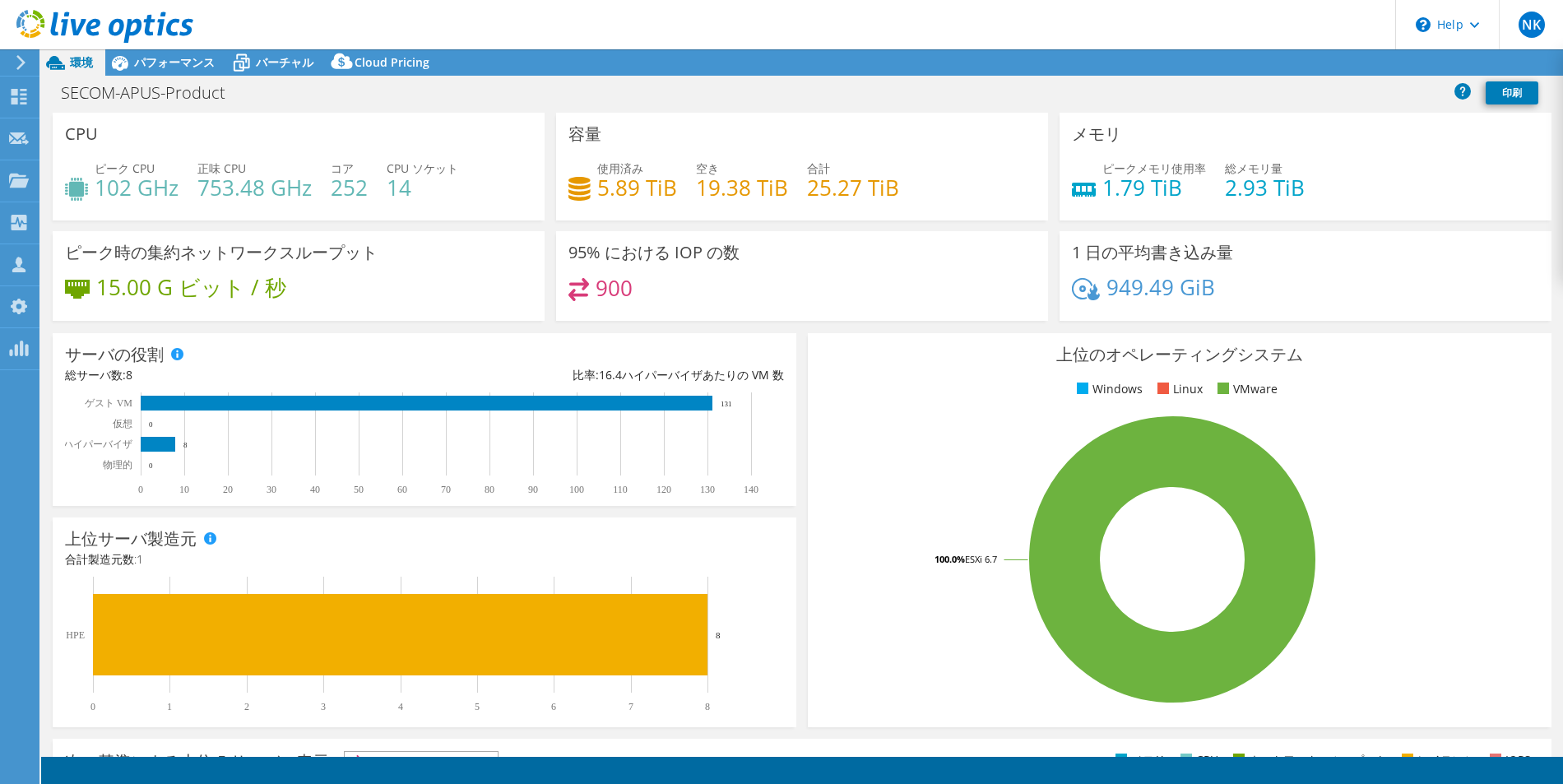
click at [20, 65] on use at bounding box center [21, 62] width 9 height 15
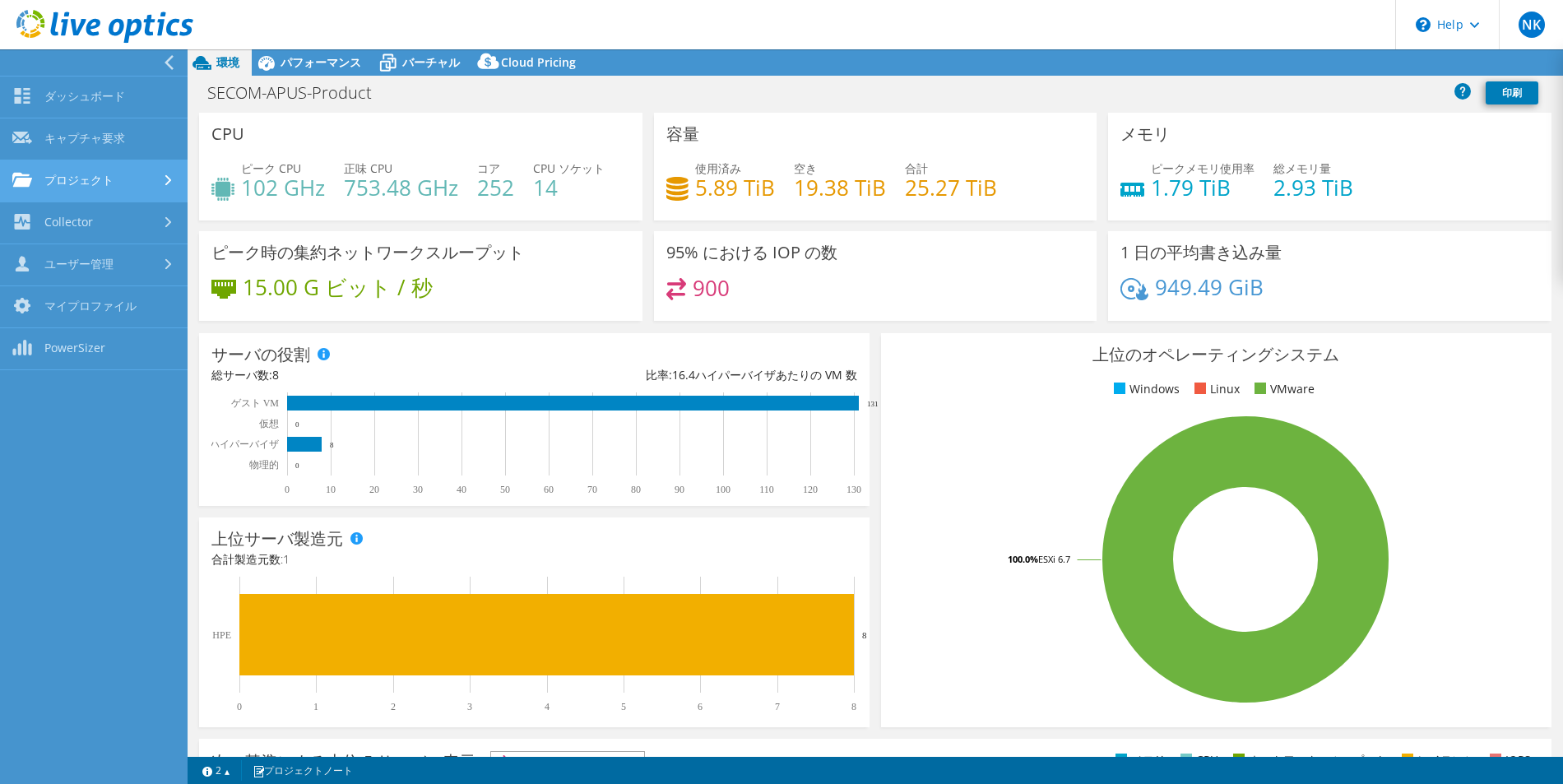
click at [296, 66] on span "パフォーマンス" at bounding box center [321, 62] width 80 height 16
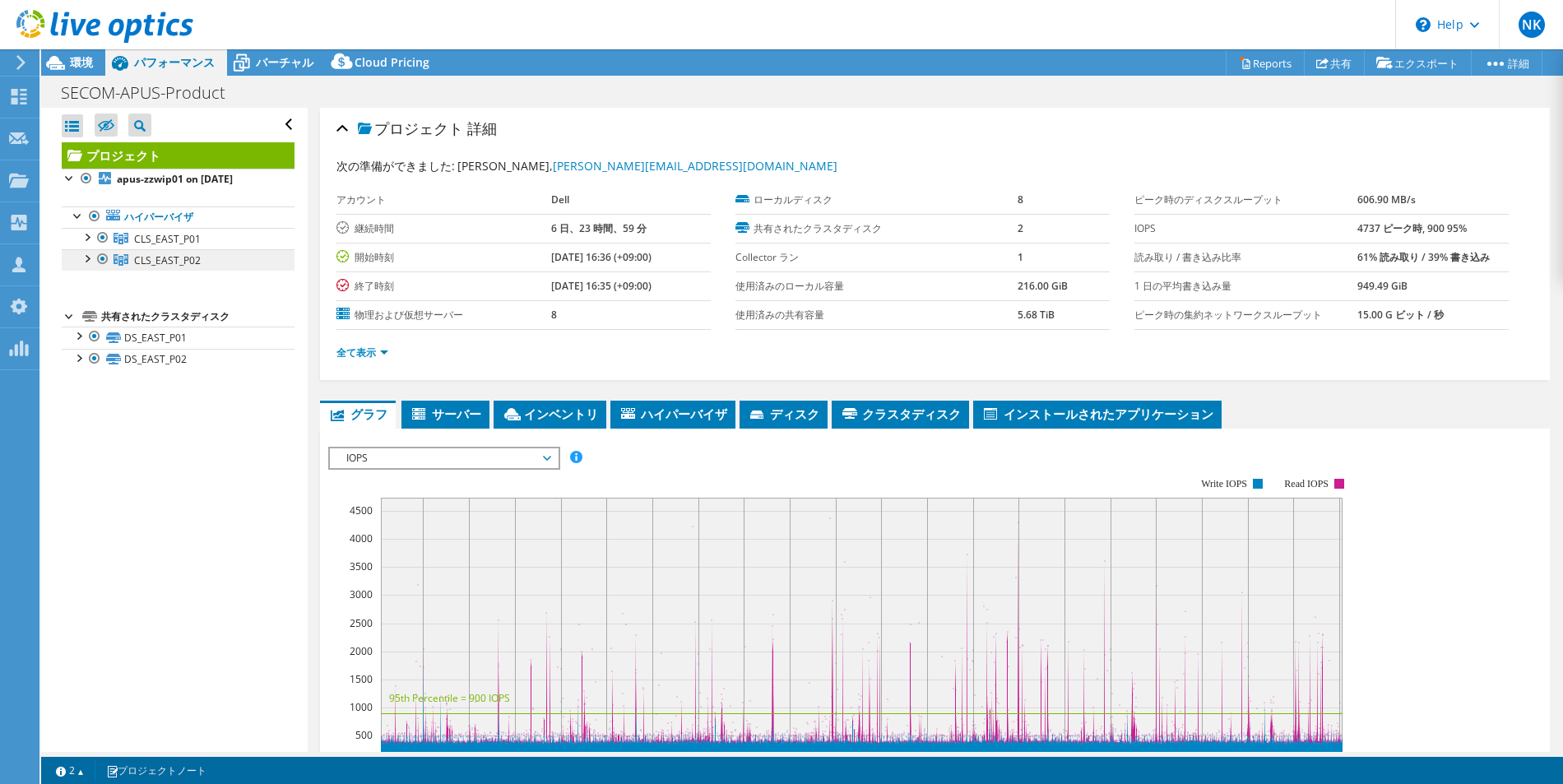
click at [198, 265] on span "CLS_EAST_P02" at bounding box center [167, 260] width 66 height 14
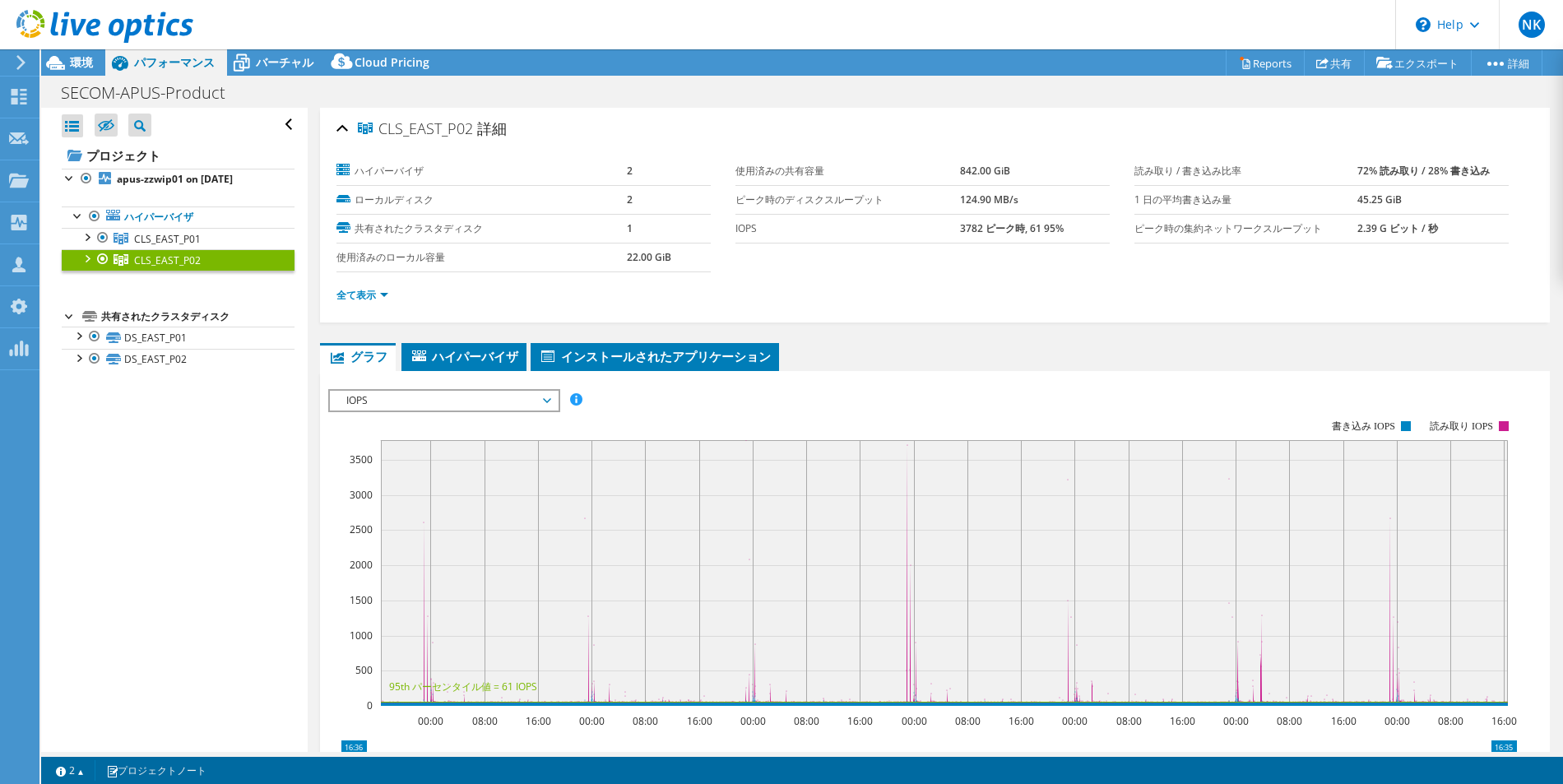
drag, startPoint x: 1344, startPoint y: 170, endPoint x: 1479, endPoint y: 174, distance: 135.1
click at [1479, 175] on tr "読み取り / 書き込み比率 72% 読み取り / 28% 書き込み" at bounding box center [1321, 171] width 374 height 29
copy tr "読み取り / 書き込み比率 72% 読み取り / 28% 書き込み"
click at [18, 62] on icon at bounding box center [21, 62] width 12 height 15
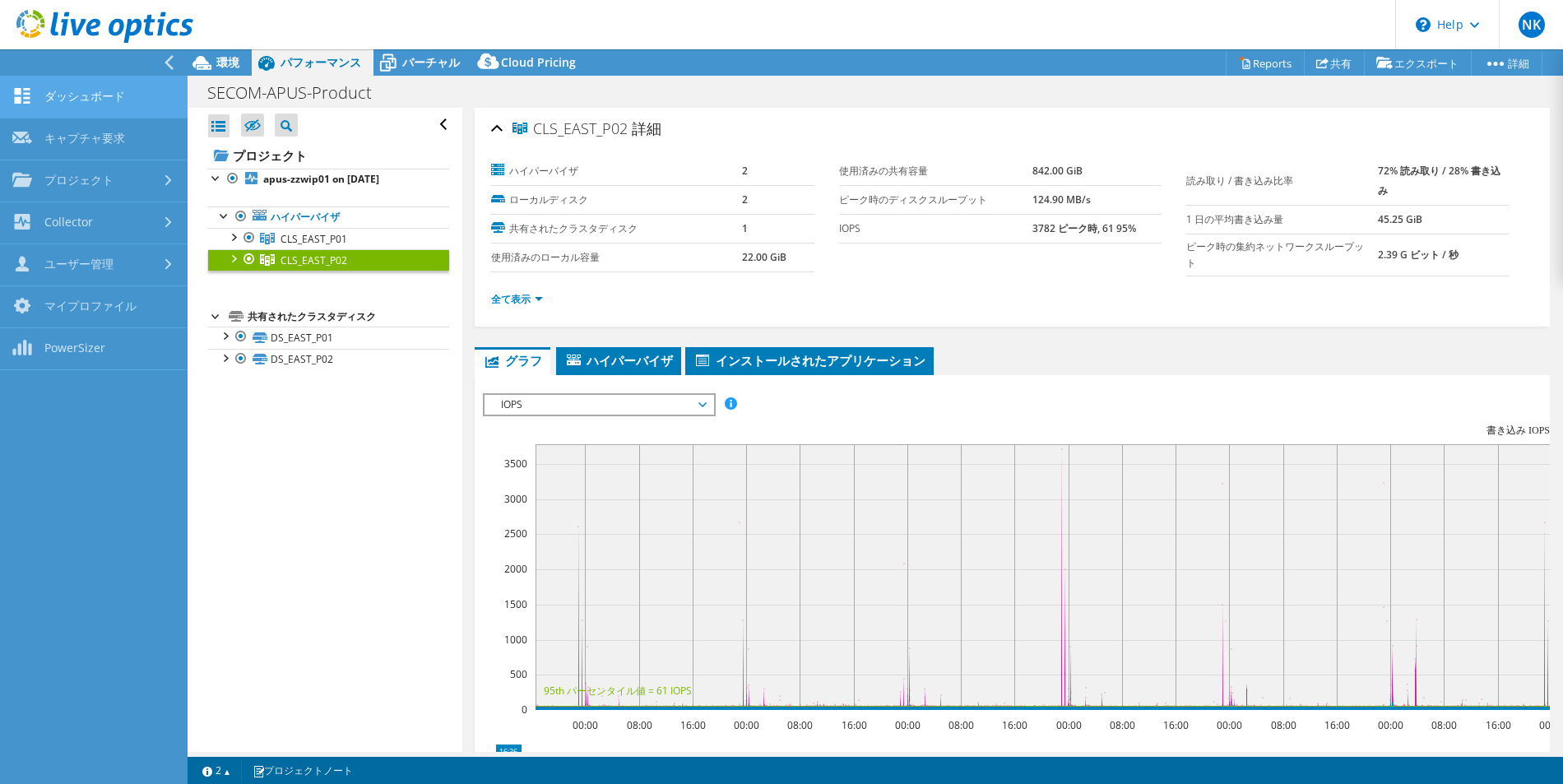
click at [78, 86] on link "ダッシュボード" at bounding box center [94, 98] width 187 height 42
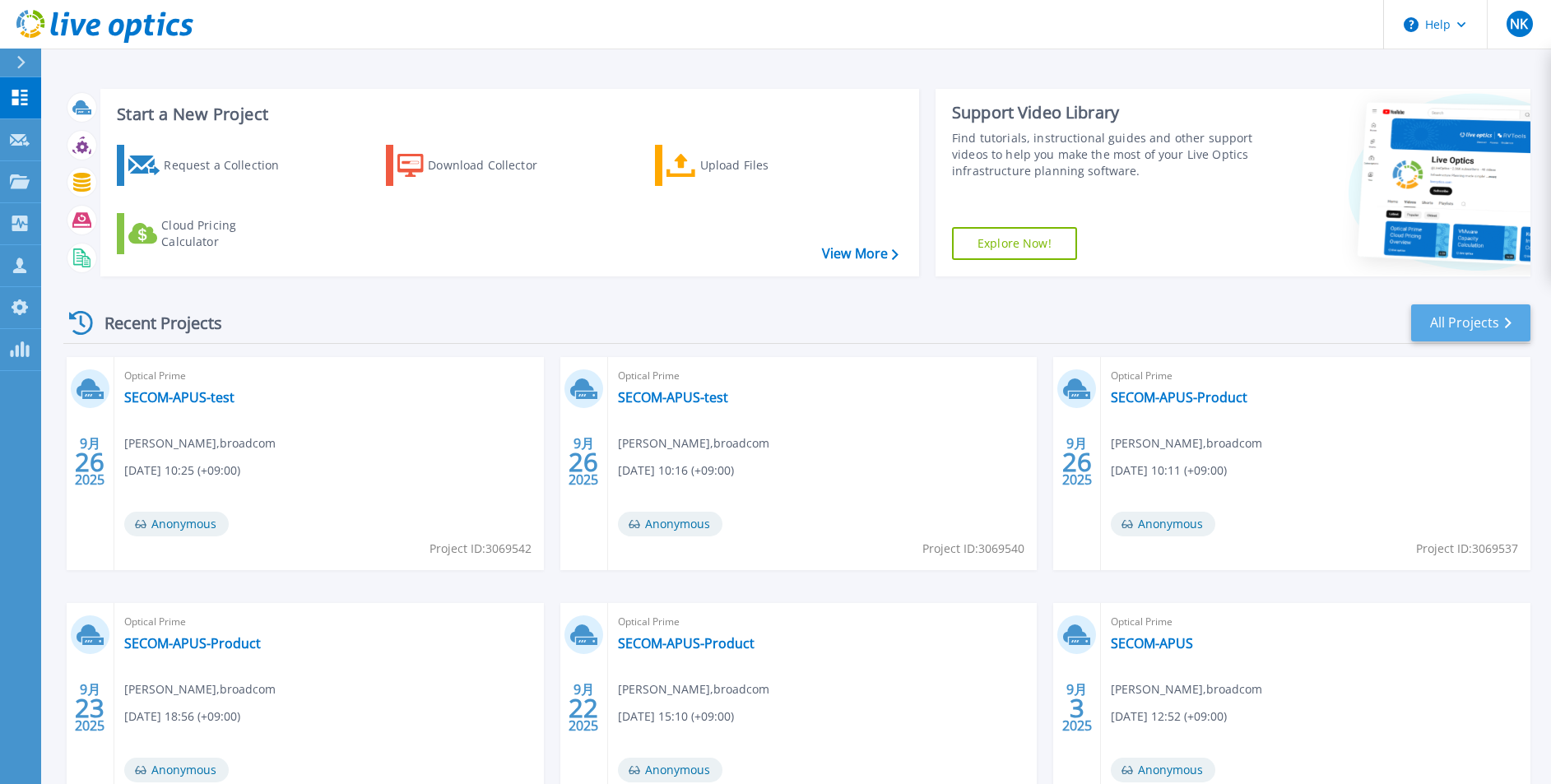
click at [1457, 318] on link "All Projects" at bounding box center [1470, 323] width 119 height 37
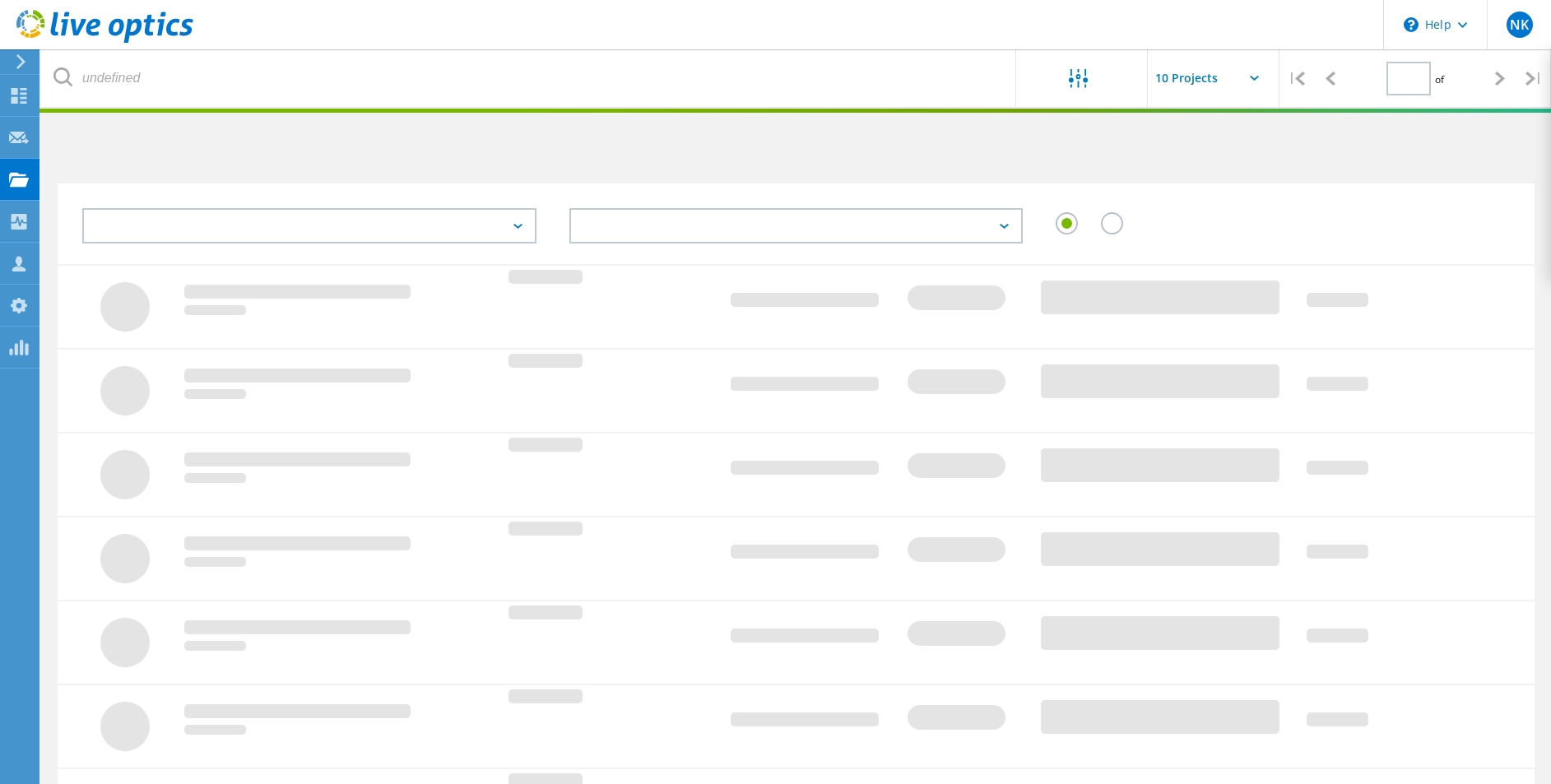
type input "1"
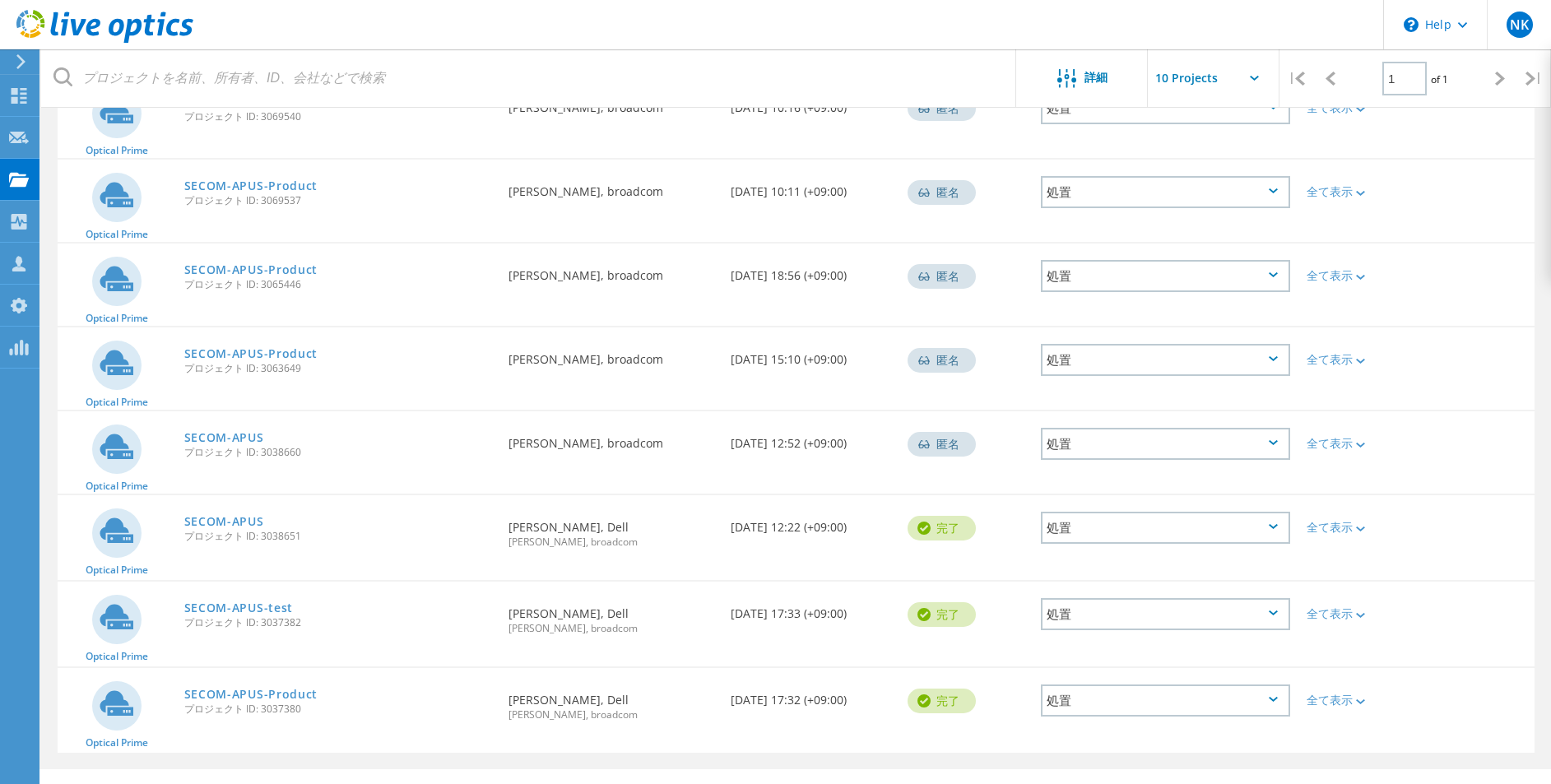
scroll to position [346, 0]
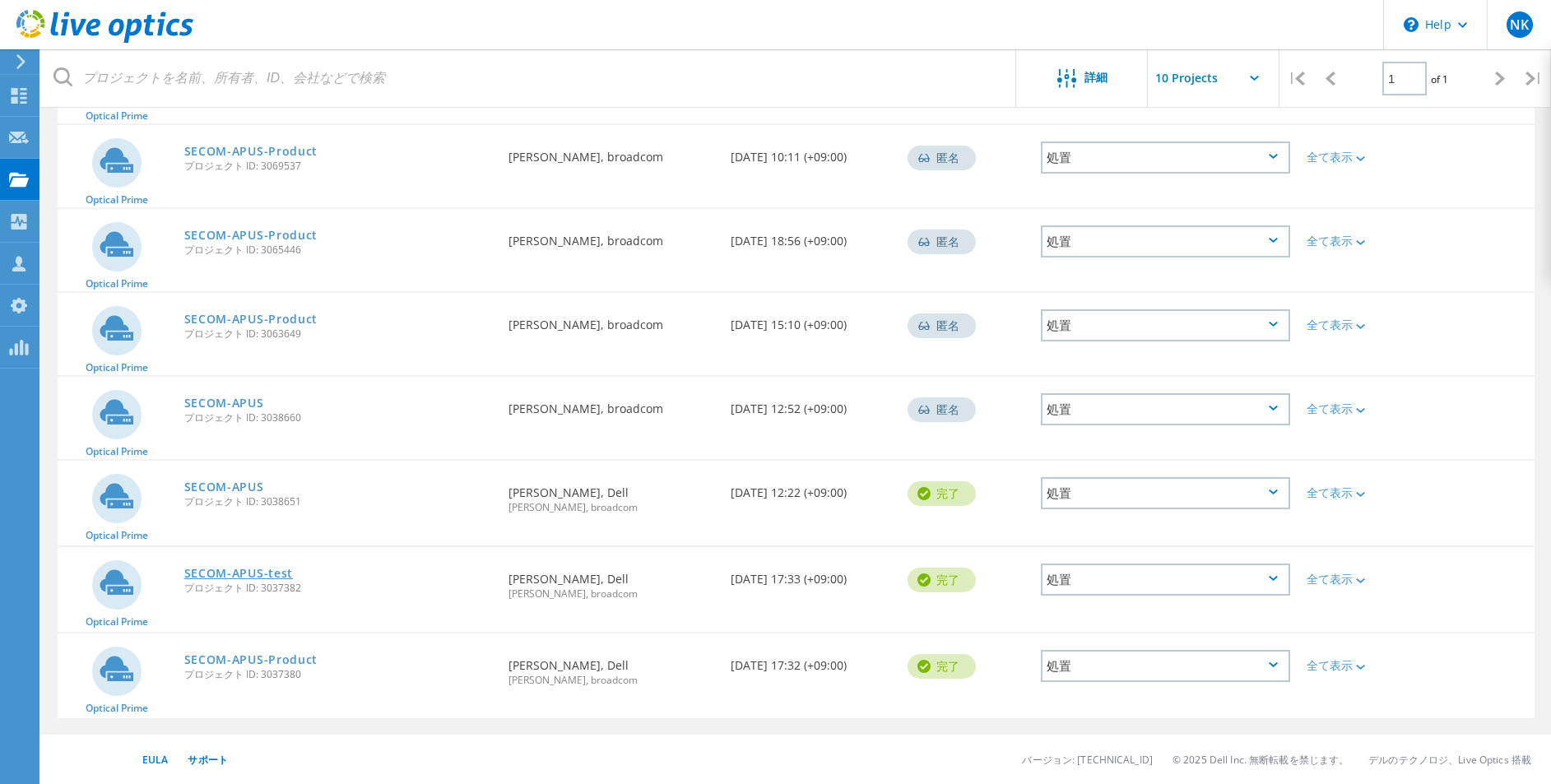
click at [270, 574] on link "SECOM-APUS-test" at bounding box center [239, 573] width 110 height 11
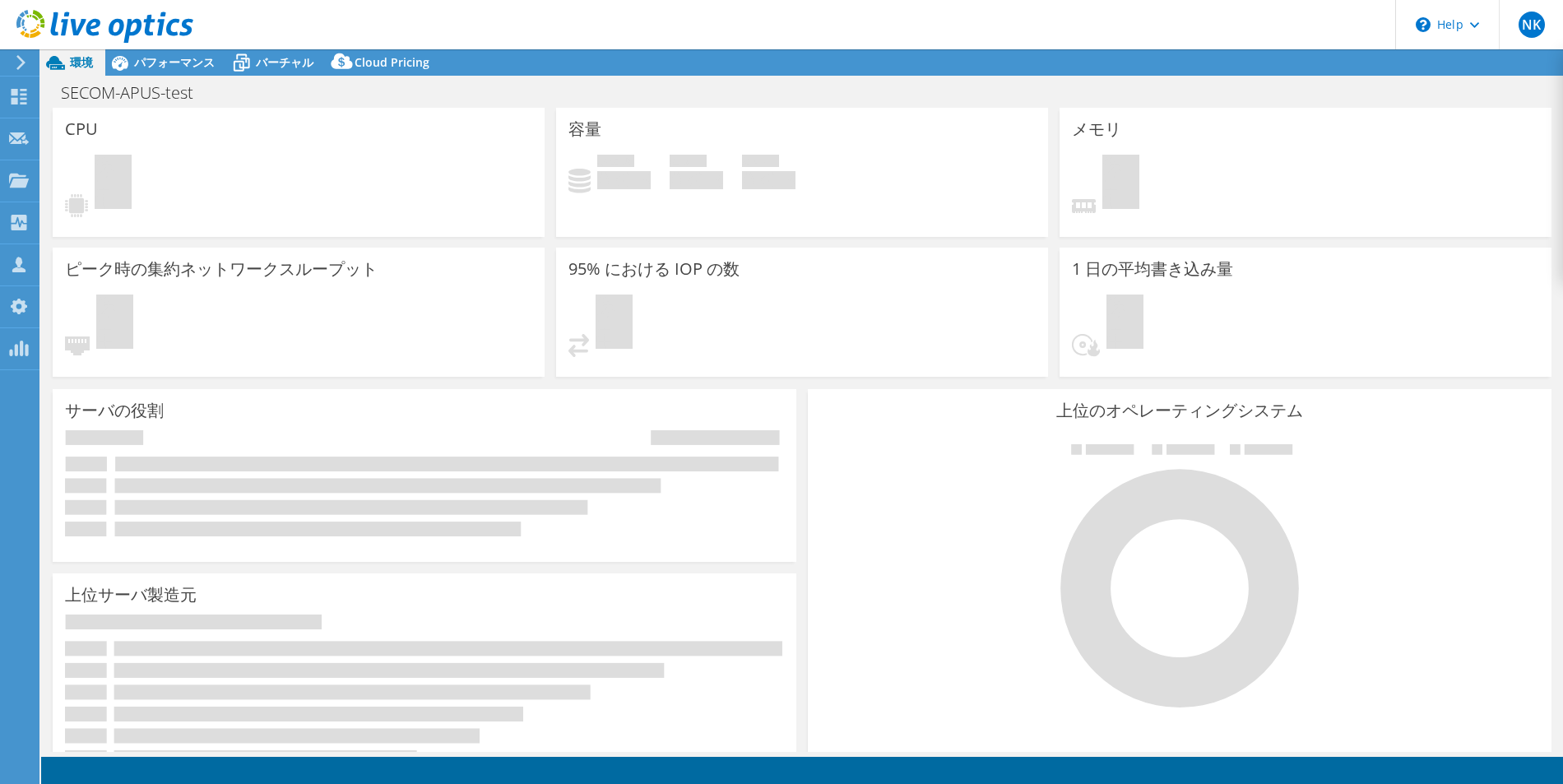
select select "[GEOGRAPHIC_DATA]"
select select "JPY"
click at [173, 67] on span "パフォーマンス" at bounding box center [174, 62] width 80 height 16
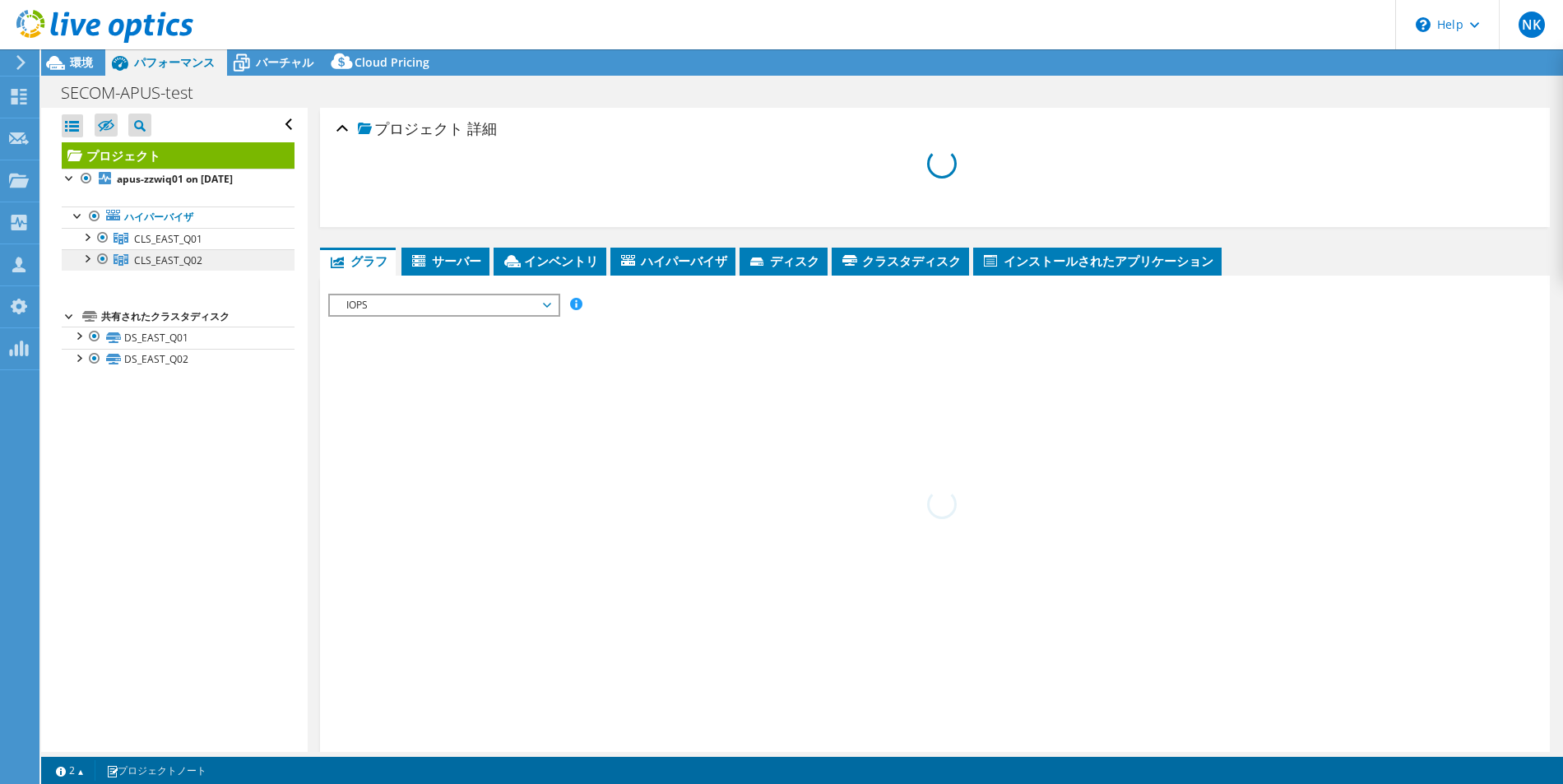
click at [200, 260] on span "CLS_EAST_Q02" at bounding box center [168, 260] width 68 height 14
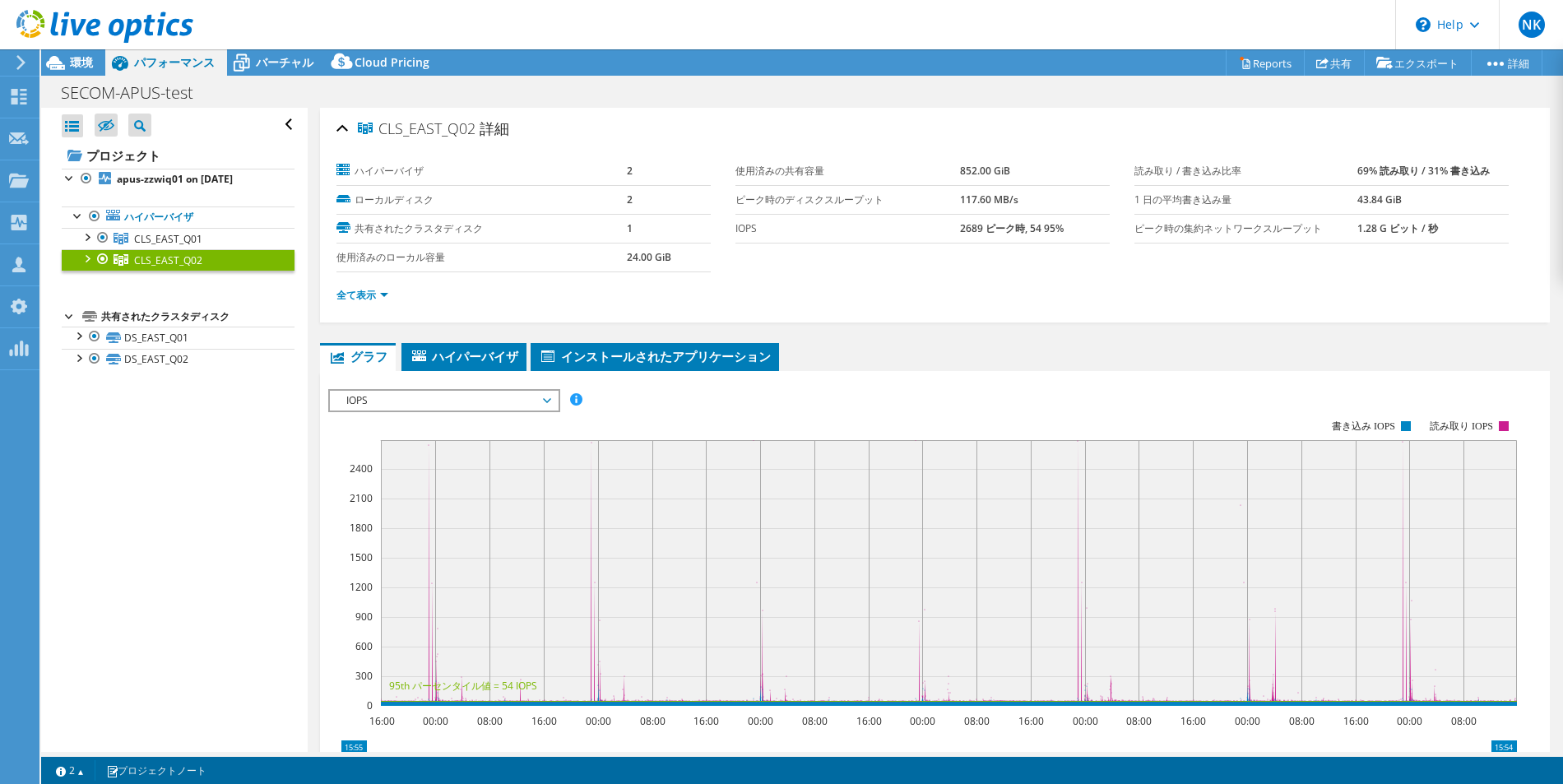
drag, startPoint x: 1341, startPoint y: 172, endPoint x: 1481, endPoint y: 172, distance: 140.0
click at [1481, 172] on tr "読み取り / 書き込み比率 69% 読み取り / 31% 書き込み" at bounding box center [1321, 171] width 374 height 29
copy tr "読み取り / 書き込み比率 69% 読み取り / 31% 書き込み"
